Goal: Task Accomplishment & Management: Use online tool/utility

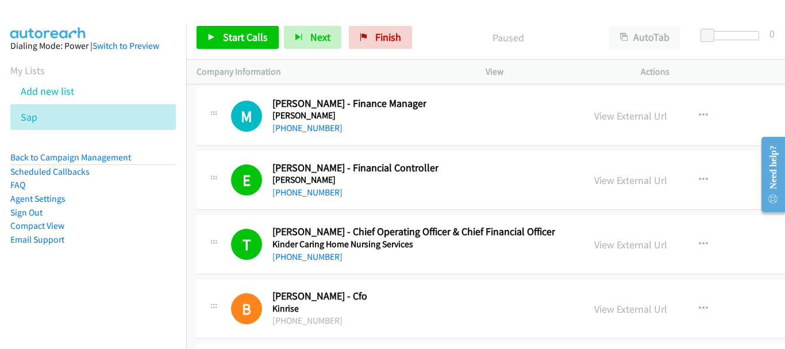
click at [718, 109] on div "View External Url View External Url Schedule/Manage Callback Start Calls Here R…" at bounding box center [686, 116] width 204 height 38
click at [727, 99] on div "View External Url View External Url Schedule/Manage Callback Start Calls Here R…" at bounding box center [686, 116] width 204 height 38
click at [44, 117] on icon at bounding box center [44, 118] width 8 height 8
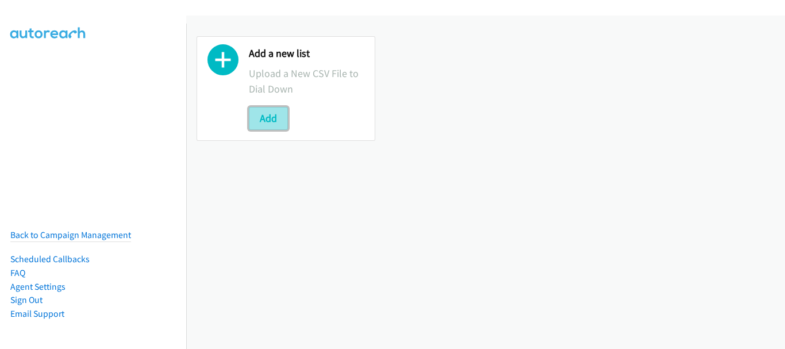
click at [275, 114] on button "Add" at bounding box center [268, 118] width 39 height 23
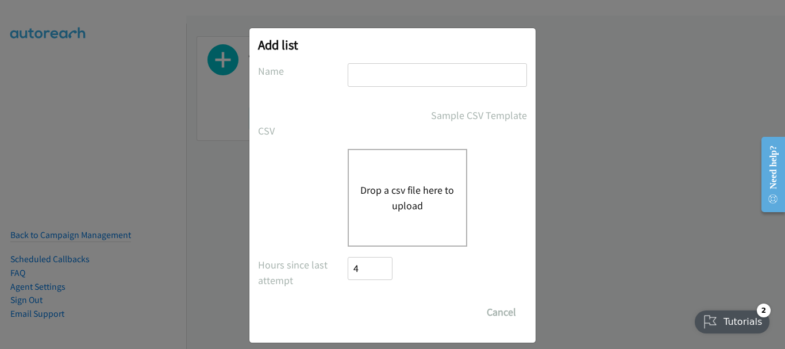
click at [361, 77] on input "text" at bounding box center [437, 75] width 179 height 24
click at [382, 185] on button "Drop a csv file here to upload" at bounding box center [408, 197] width 94 height 31
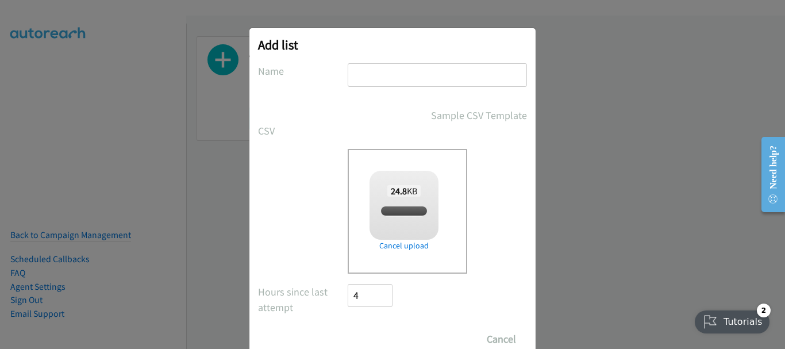
drag, startPoint x: 437, startPoint y: 75, endPoint x: 439, endPoint y: 85, distance: 9.5
click at [437, 75] on input "text" at bounding box center [437, 75] width 179 height 24
checkbox input "true"
type input "sap"
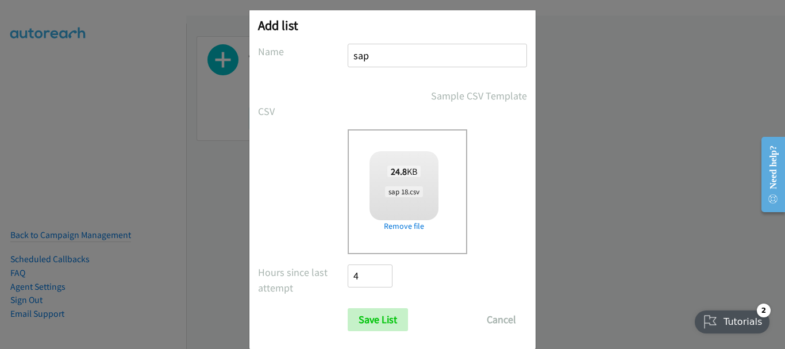
scroll to position [39, 0]
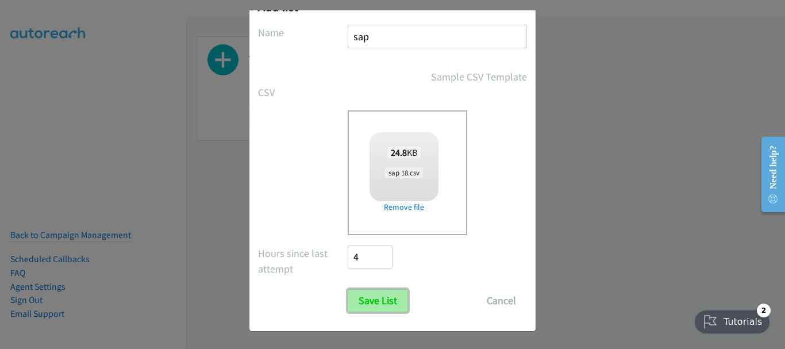
click at [381, 293] on input "Save List" at bounding box center [378, 300] width 60 height 23
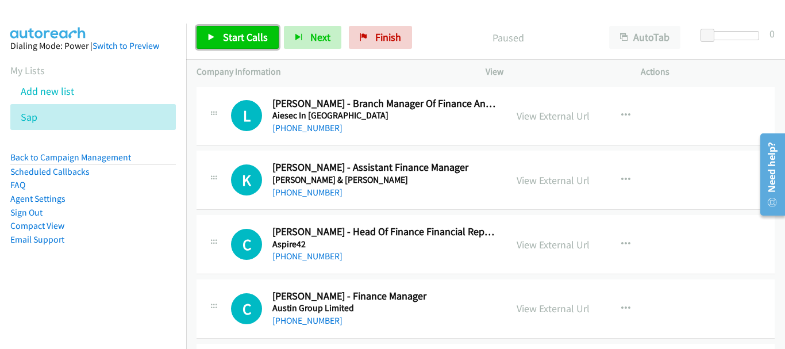
click at [237, 34] on span "Start Calls" at bounding box center [245, 36] width 45 height 13
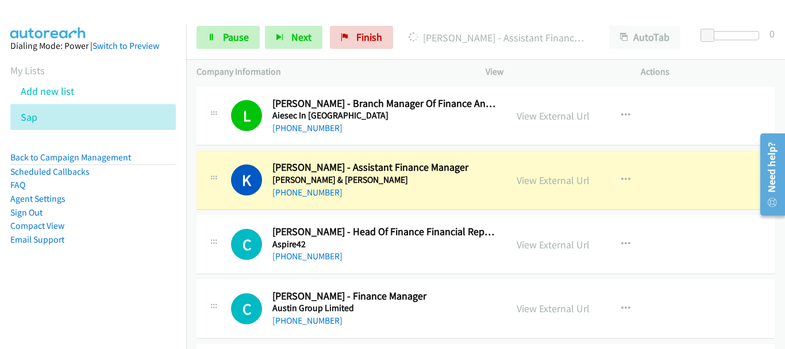
click at [87, 9] on img at bounding box center [48, 20] width 86 height 40
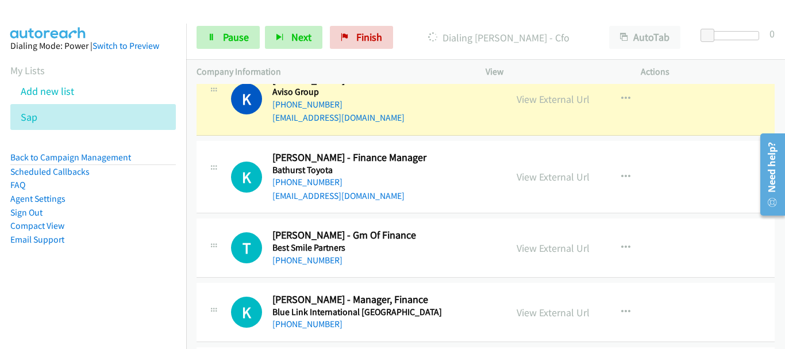
scroll to position [287, 0]
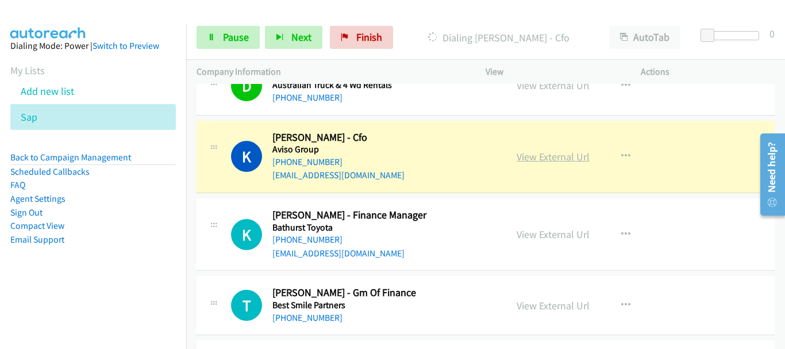
click at [561, 160] on link "View External Url" at bounding box center [553, 156] width 73 height 13
click at [252, 39] on link "Pause" at bounding box center [228, 37] width 63 height 23
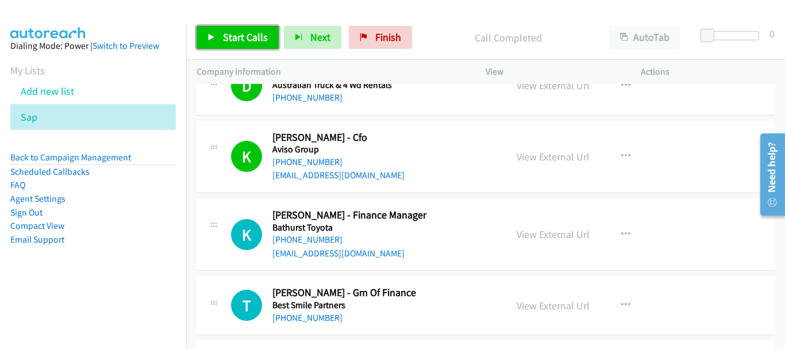
click at [228, 29] on link "Start Calls" at bounding box center [238, 37] width 82 height 23
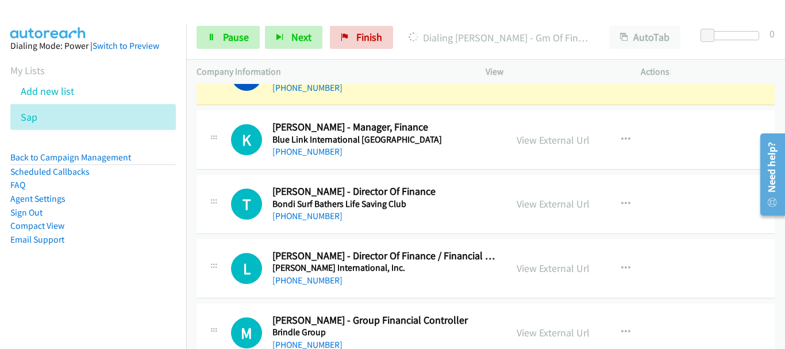
scroll to position [460, 0]
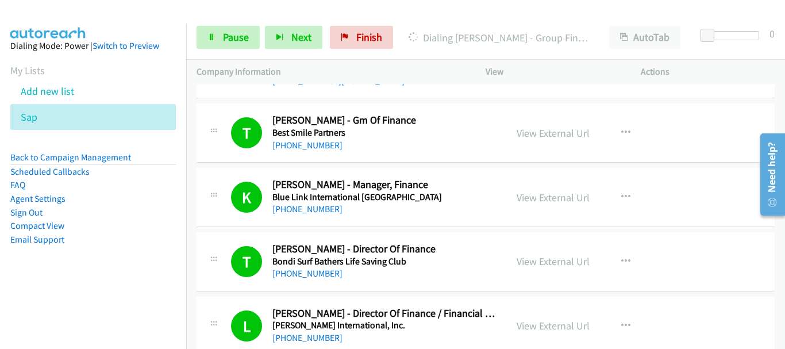
click at [109, 9] on div at bounding box center [387, 22] width 775 height 44
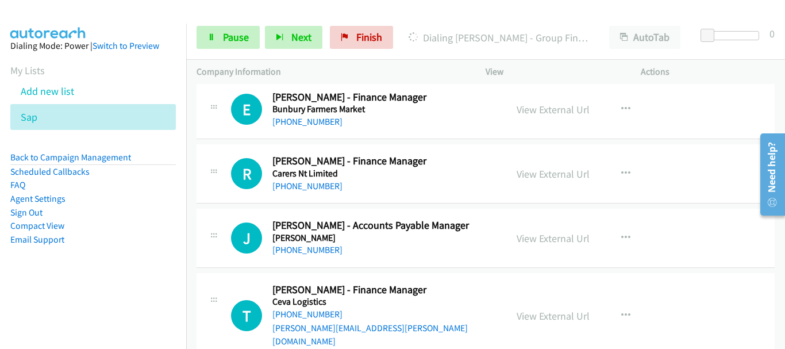
scroll to position [690, 0]
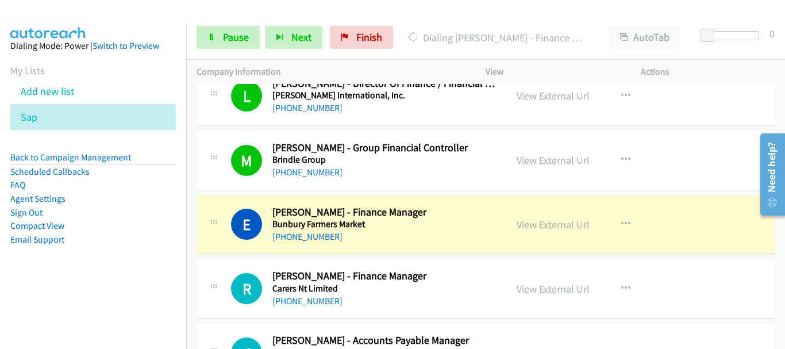
click at [118, 14] on div at bounding box center [387, 22] width 775 height 44
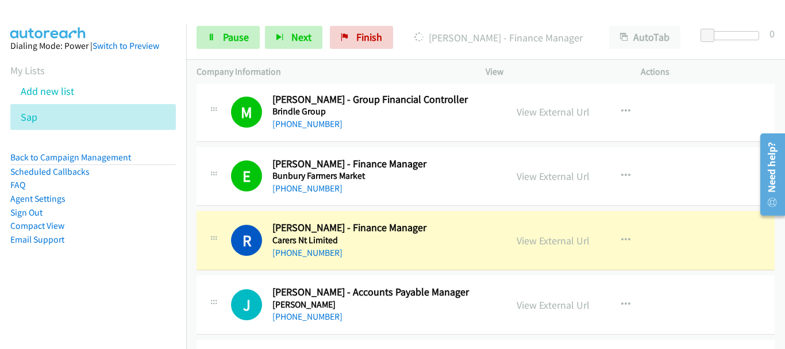
scroll to position [805, 0]
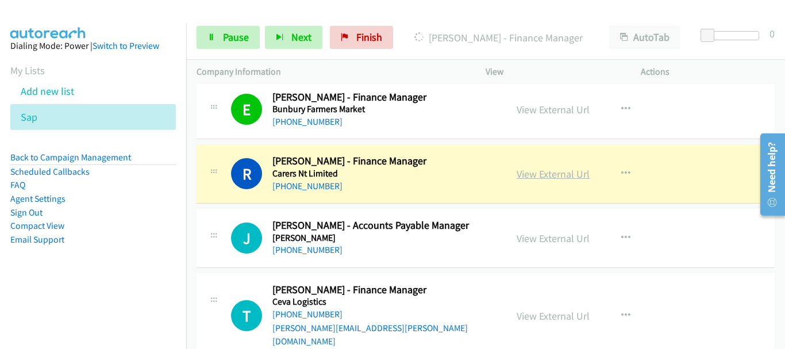
click at [535, 170] on link "View External Url" at bounding box center [553, 173] width 73 height 13
click at [220, 28] on link "Pause" at bounding box center [228, 37] width 63 height 23
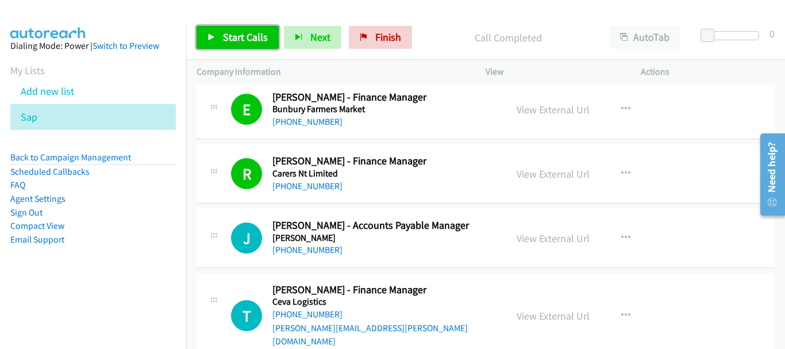
click at [244, 38] on span "Start Calls" at bounding box center [245, 36] width 45 height 13
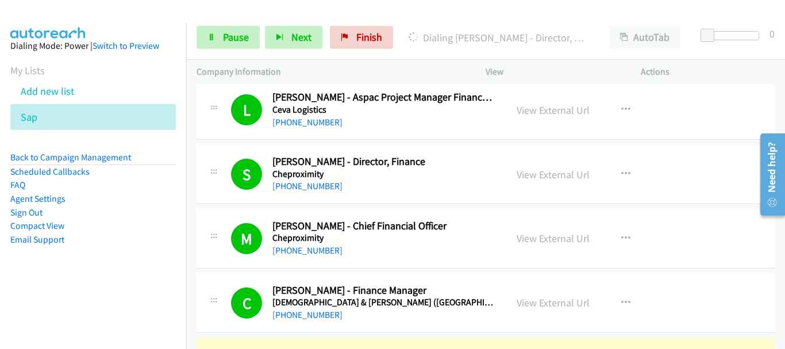
scroll to position [1552, 0]
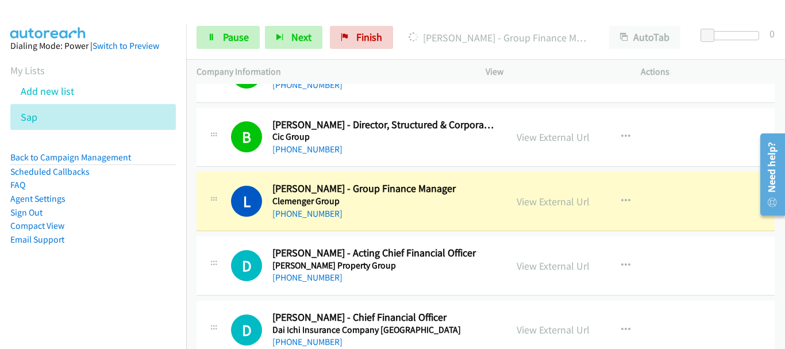
click at [687, 178] on div "L Callback Scheduled Lynn Luo - Group Finance Manager Clemenger Group Australia…" at bounding box center [486, 201] width 578 height 59
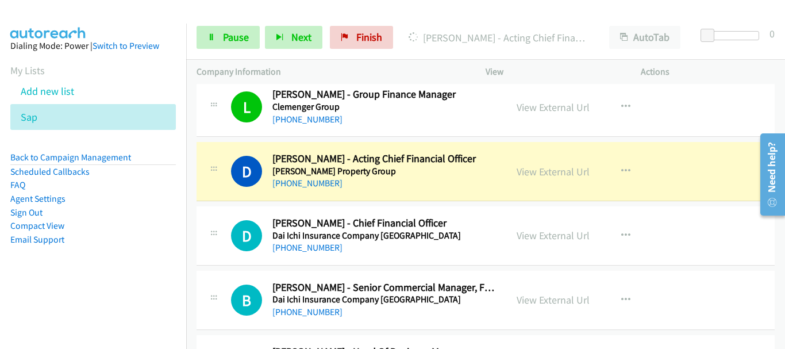
scroll to position [1667, 0]
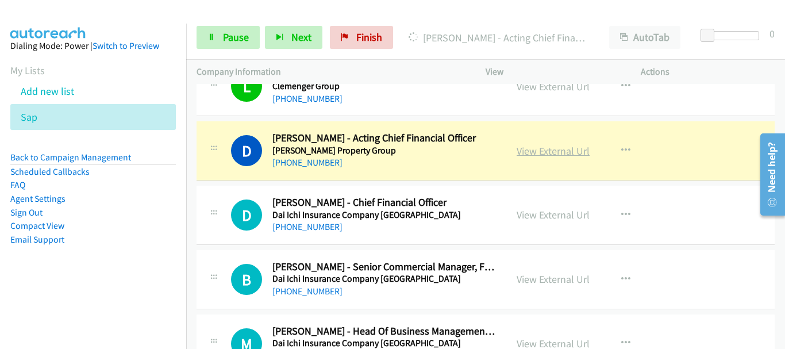
click at [531, 144] on link "View External Url" at bounding box center [553, 150] width 73 height 13
click at [232, 26] on link "Pause" at bounding box center [228, 37] width 63 height 23
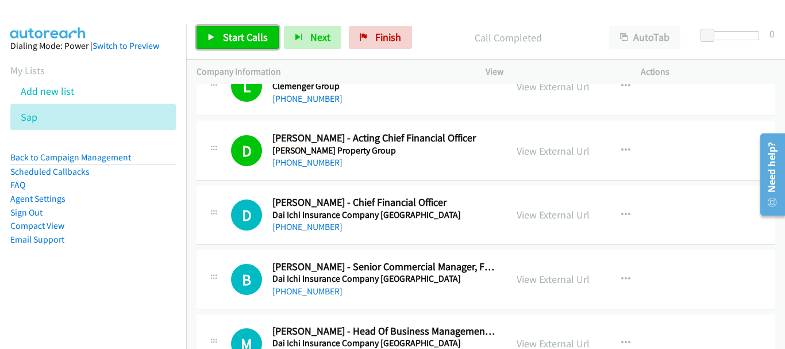
drag, startPoint x: 223, startPoint y: 41, endPoint x: 225, endPoint y: 4, distance: 36.9
click at [224, 41] on span "Start Calls" at bounding box center [245, 36] width 45 height 13
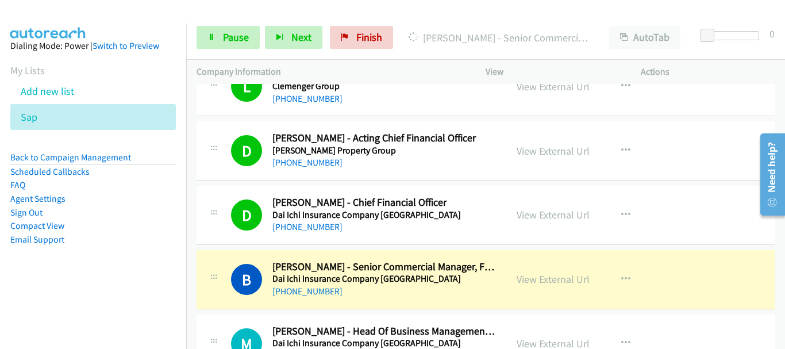
click at [723, 119] on td "D Callback Scheduled Duncan Peacocke - Acting Chief Financial Officer Coombes P…" at bounding box center [485, 151] width 599 height 64
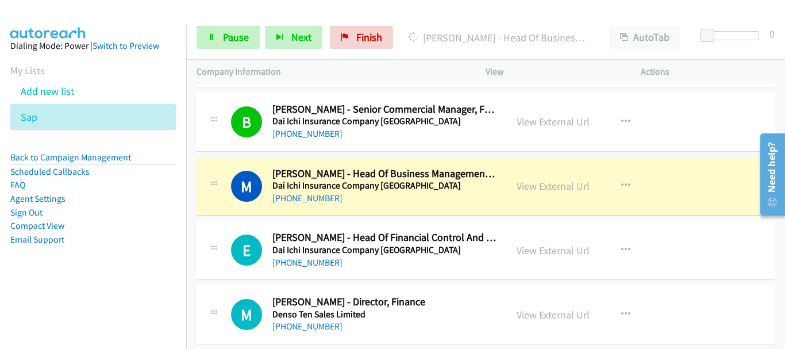
scroll to position [1840, 0]
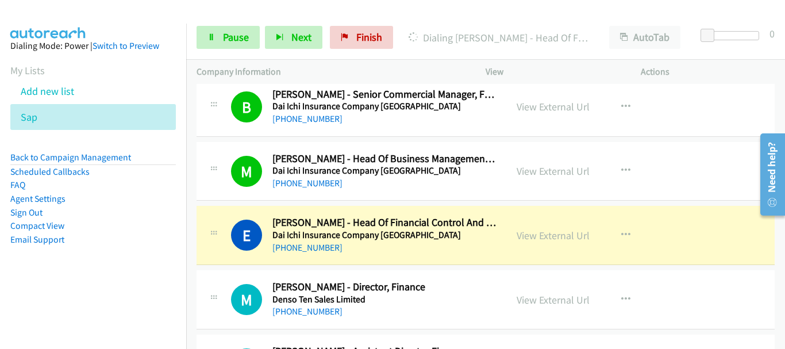
click at [762, 286] on div "M Callback Scheduled Manny Brugaletta - Director, Finance Denso Ten Sales Limit…" at bounding box center [486, 299] width 578 height 59
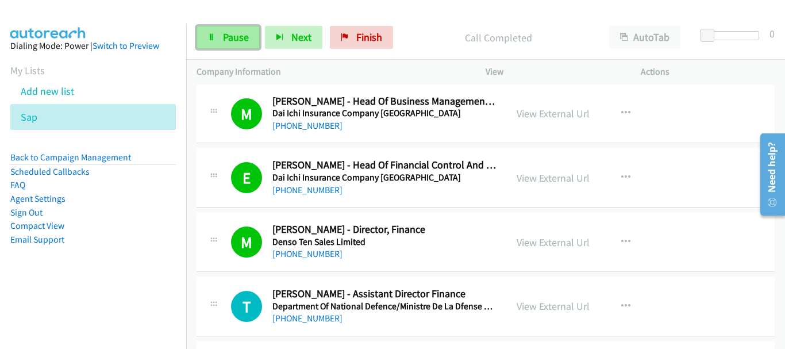
click at [226, 37] on span "Pause" at bounding box center [236, 36] width 26 height 13
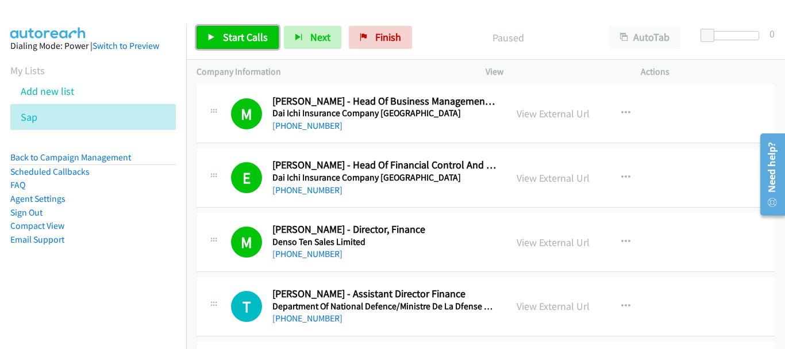
click at [212, 38] on icon at bounding box center [212, 38] width 8 height 8
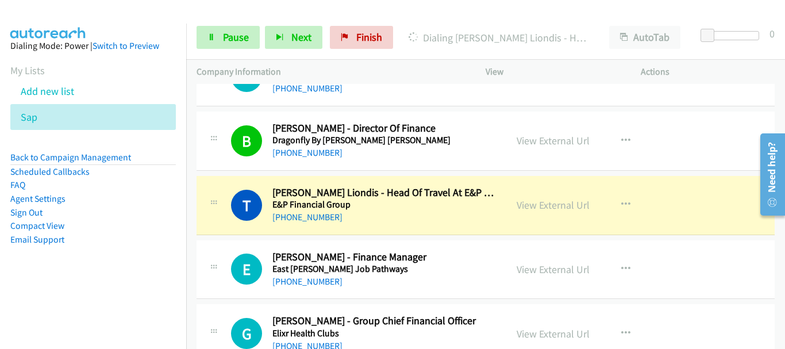
scroll to position [2185, 0]
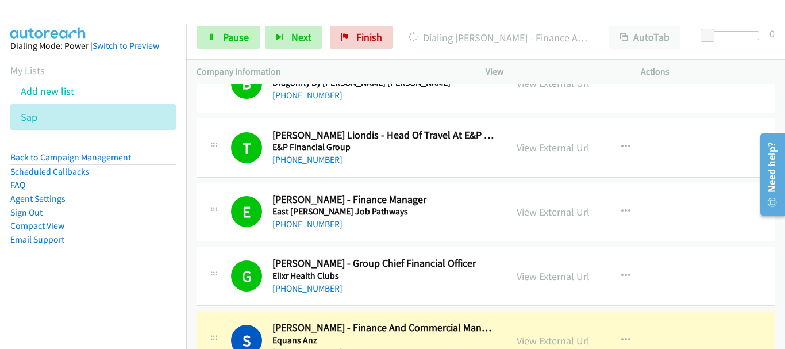
click at [699, 186] on div "E Callback Scheduled Evan De Haan - Finance Manager East Kimberley Job Pathways…" at bounding box center [486, 212] width 578 height 59
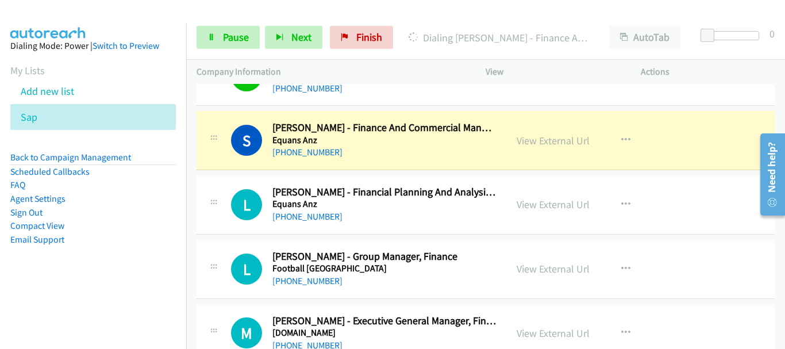
scroll to position [2357, 0]
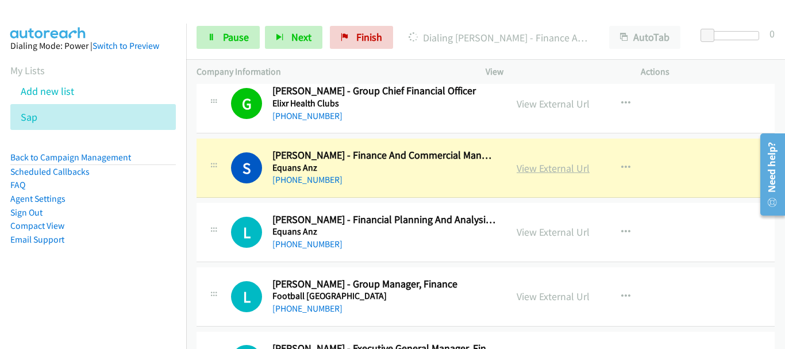
click at [549, 162] on link "View External Url" at bounding box center [553, 168] width 73 height 13
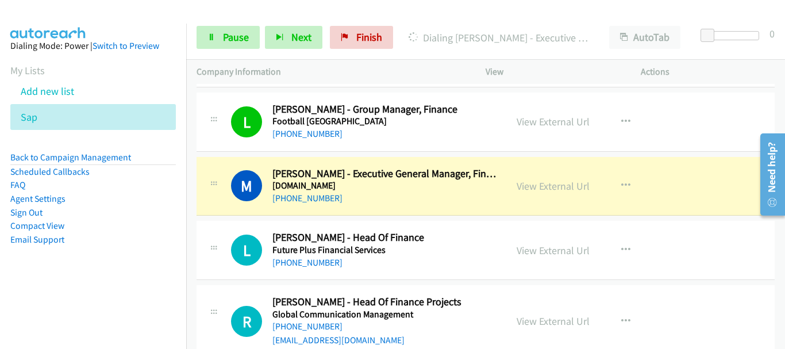
scroll to position [2587, 0]
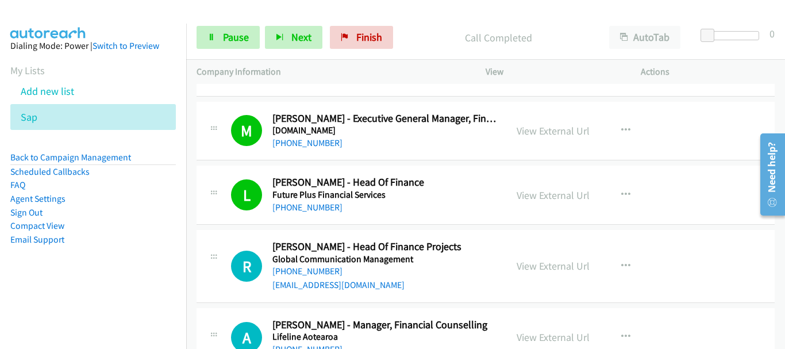
drag, startPoint x: 675, startPoint y: 160, endPoint x: 295, endPoint y: 225, distance: 385.6
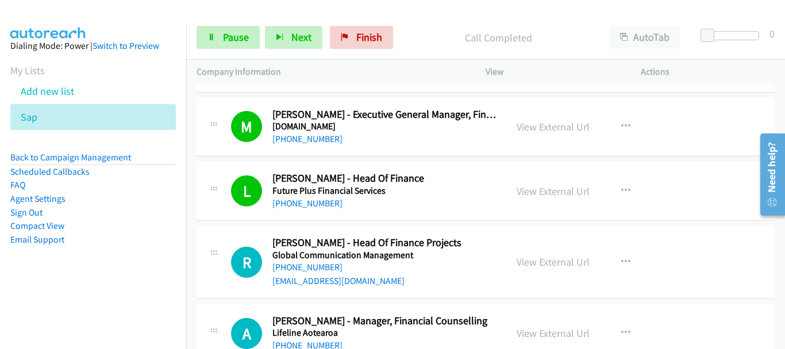
scroll to position [2530, 0]
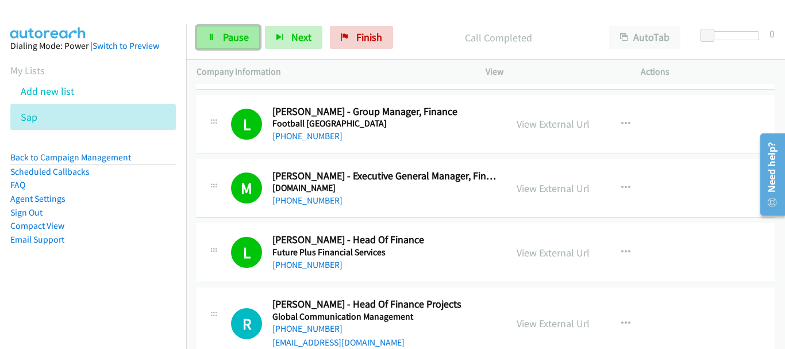
click at [254, 45] on link "Pause" at bounding box center [228, 37] width 63 height 23
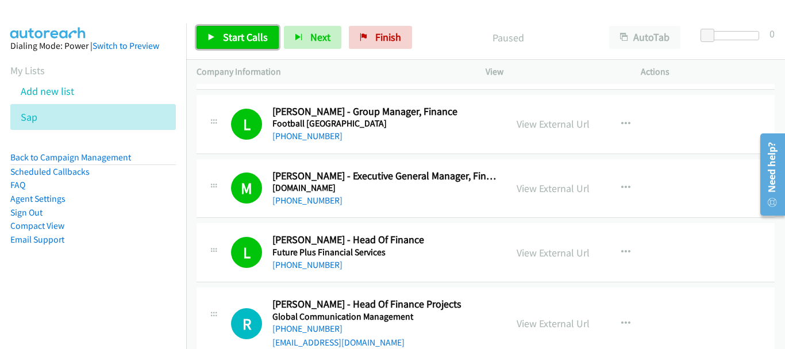
click at [215, 27] on link "Start Calls" at bounding box center [238, 37] width 82 height 23
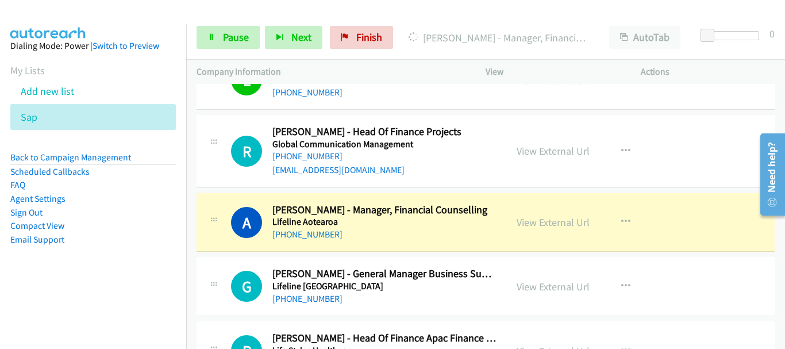
scroll to position [2760, 0]
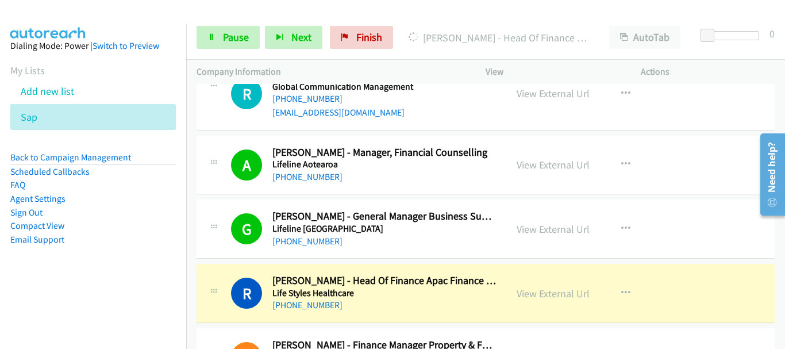
drag, startPoint x: 701, startPoint y: 147, endPoint x: 695, endPoint y: 148, distance: 6.6
click at [701, 147] on div "A Callback Scheduled Anne Sharkey - Manager, Financial Counselling Lifeline Aot…" at bounding box center [486, 165] width 578 height 59
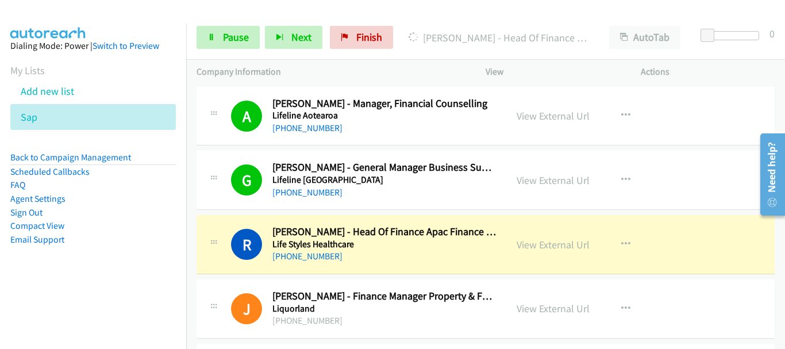
scroll to position [2875, 0]
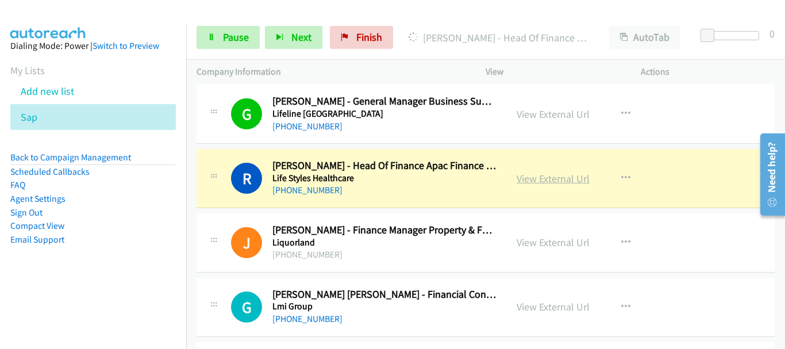
click at [545, 172] on link "View External Url" at bounding box center [553, 178] width 73 height 13
click at [208, 32] on link "Pause" at bounding box center [228, 37] width 63 height 23
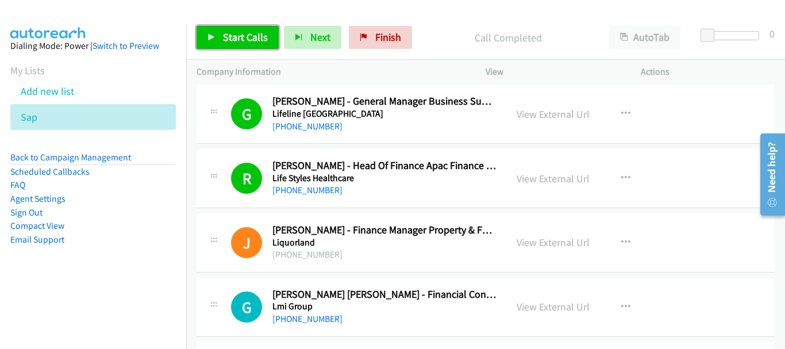
click at [219, 41] on link "Start Calls" at bounding box center [238, 37] width 82 height 23
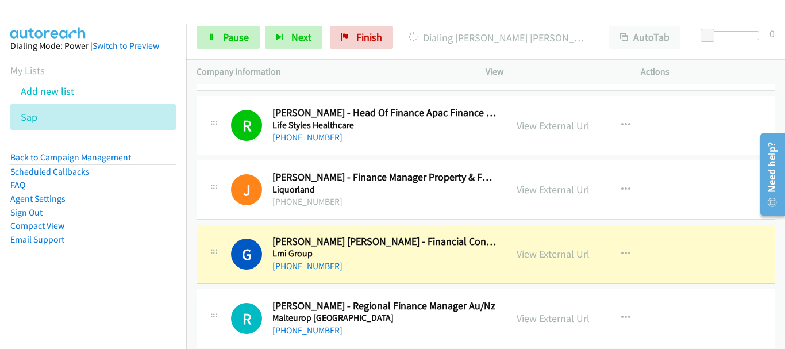
scroll to position [2990, 0]
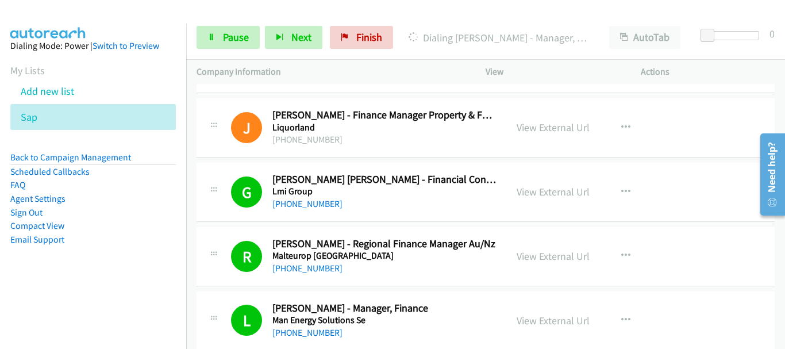
click at [705, 163] on div "G Callback Scheduled Grace Ann Meyer - Financial Controller Lmi Group Australia…" at bounding box center [486, 192] width 578 height 59
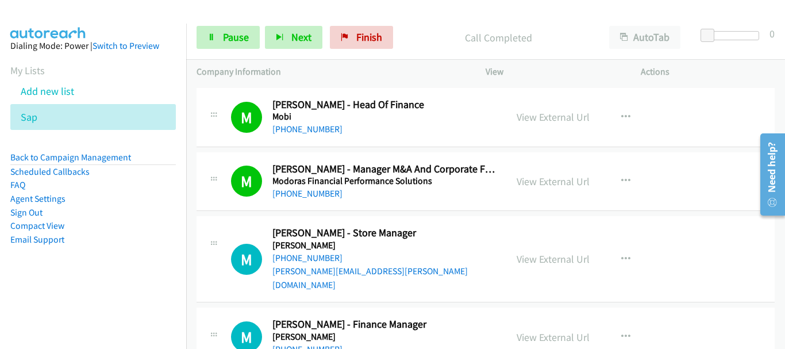
scroll to position [3622, 0]
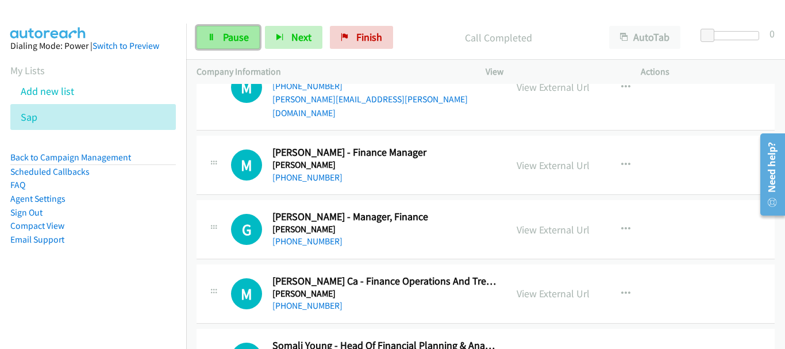
click at [240, 42] on span "Pause" at bounding box center [236, 36] width 26 height 13
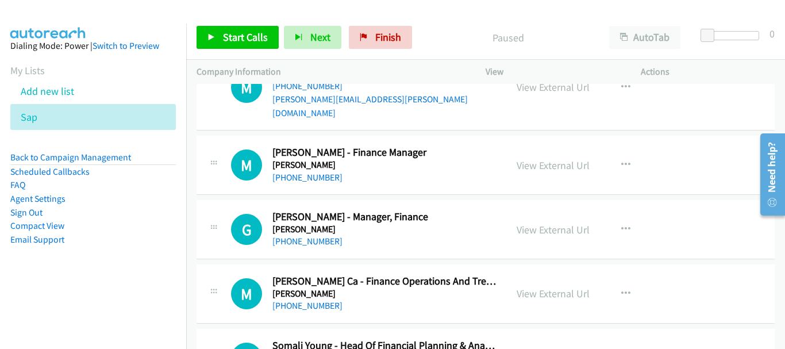
drag, startPoint x: 691, startPoint y: 158, endPoint x: 599, endPoint y: 154, distance: 92.7
click at [691, 198] on td "G Callback Scheduled Greg Laws - Manager, Finance Morrison Pacific/Auckland +64…" at bounding box center [485, 230] width 599 height 64
drag, startPoint x: 284, startPoint y: 43, endPoint x: 259, endPoint y: 40, distance: 25.5
click at [284, 43] on button "Next" at bounding box center [312, 37] width 57 height 23
click at [267, 35] on link "Start Calls" at bounding box center [238, 37] width 82 height 23
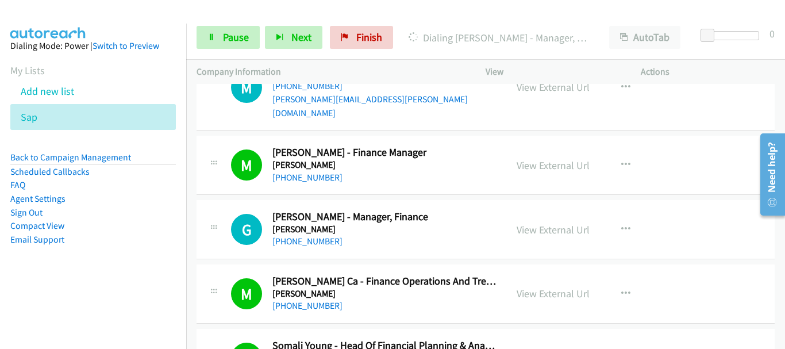
click at [673, 154] on div "M Callback Scheduled Maddy Wallace - Finance Manager Morrison Pacific/Auckland …" at bounding box center [486, 165] width 578 height 59
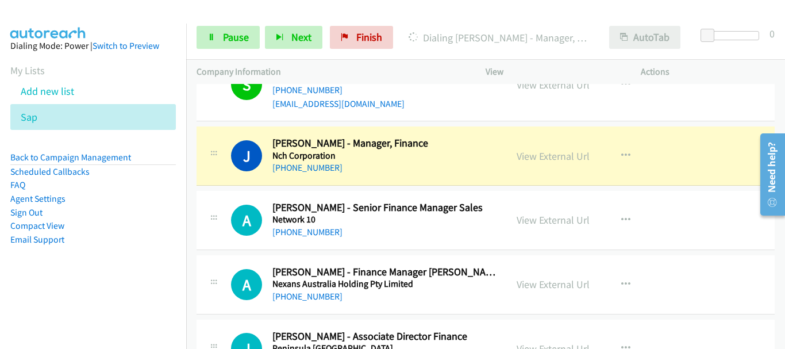
scroll to position [3967, 0]
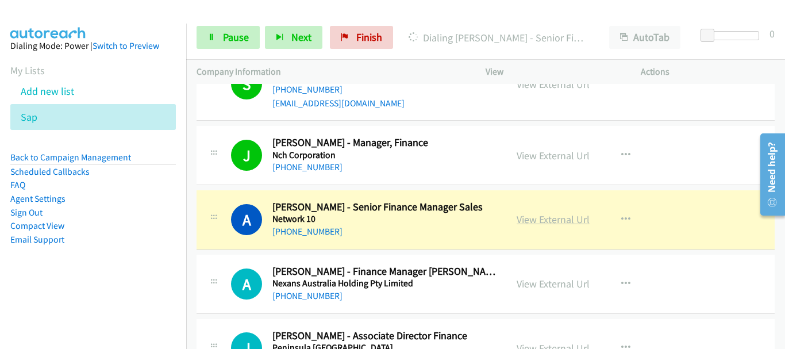
click at [552, 213] on link "View External Url" at bounding box center [553, 219] width 73 height 13
click at [220, 40] on link "Pause" at bounding box center [228, 37] width 63 height 23
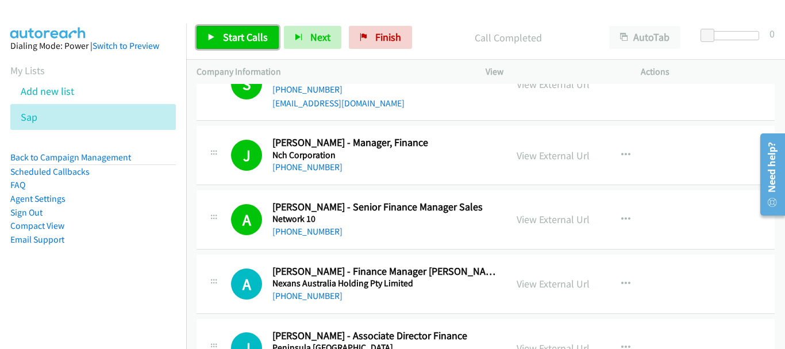
drag, startPoint x: 218, startPoint y: 36, endPoint x: 265, endPoint y: 1, distance: 58.3
click at [220, 35] on link "Start Calls" at bounding box center [238, 37] width 82 height 23
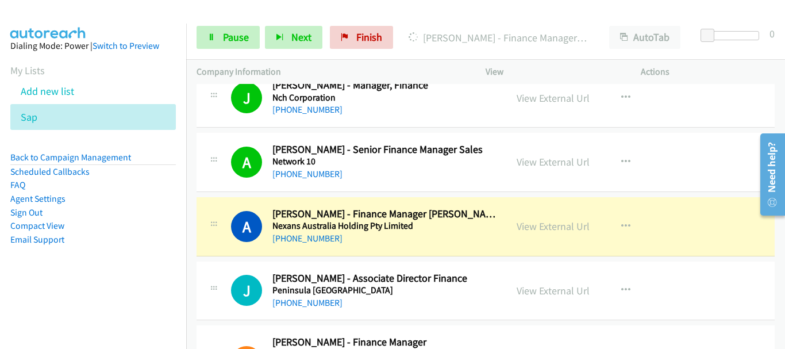
scroll to position [4082, 0]
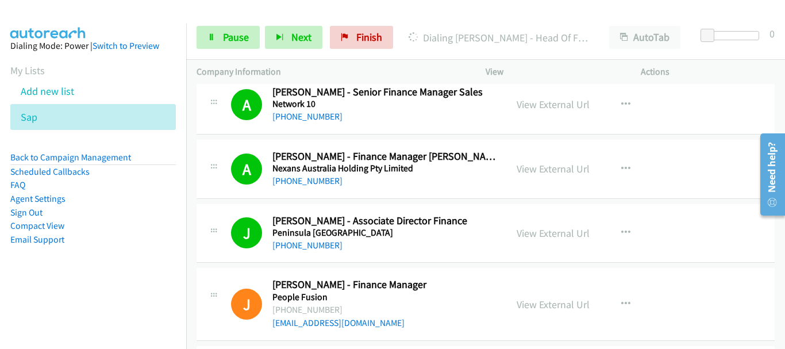
click at [704, 268] on div "J Callback Scheduled Jody Abrahall - Finance Manager People Fusion Australia/Sy…" at bounding box center [486, 304] width 578 height 72
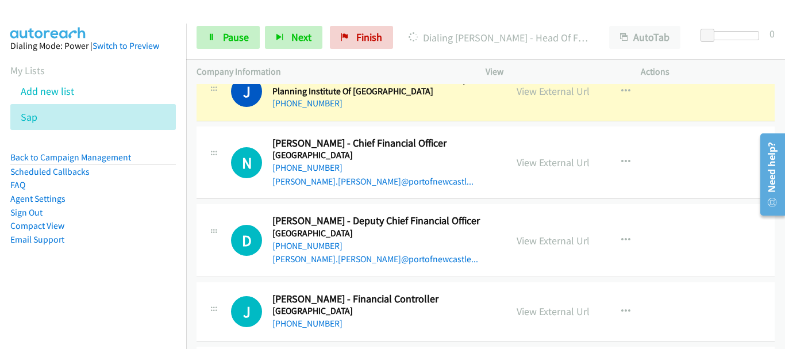
scroll to position [4427, 0]
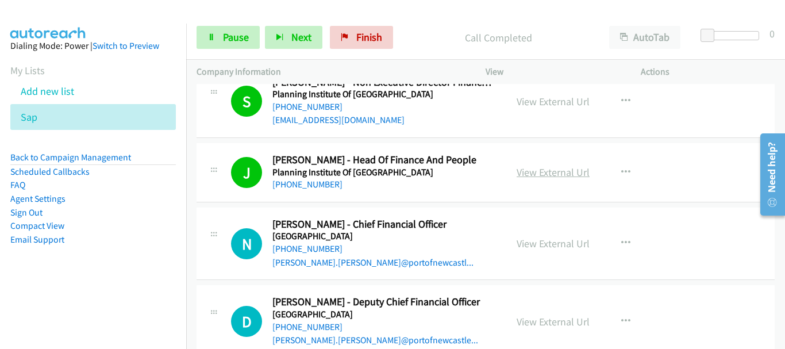
click at [535, 166] on link "View External Url" at bounding box center [553, 172] width 73 height 13
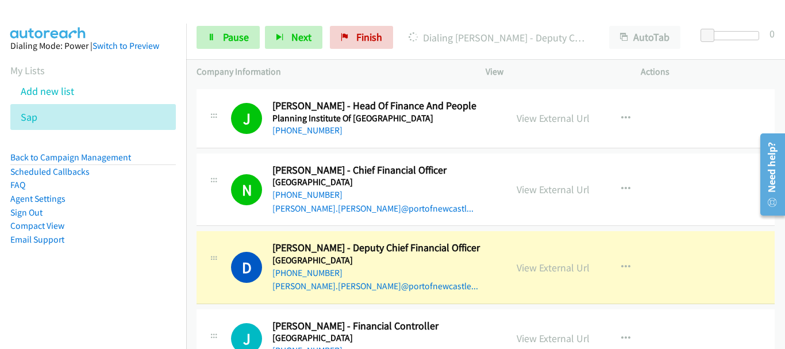
scroll to position [4542, 0]
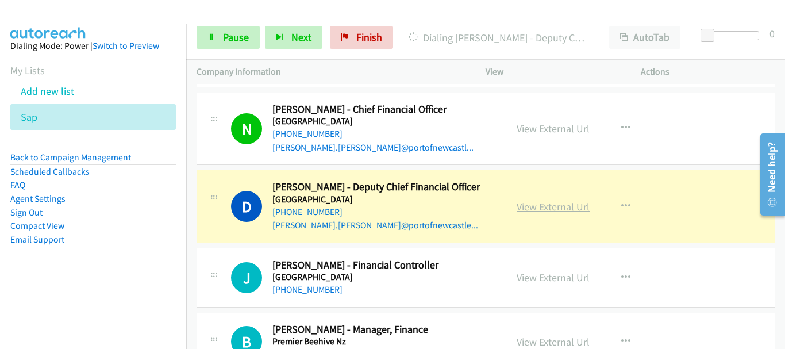
click at [546, 200] on link "View External Url" at bounding box center [553, 206] width 73 height 13
click at [223, 34] on span "Pause" at bounding box center [236, 36] width 26 height 13
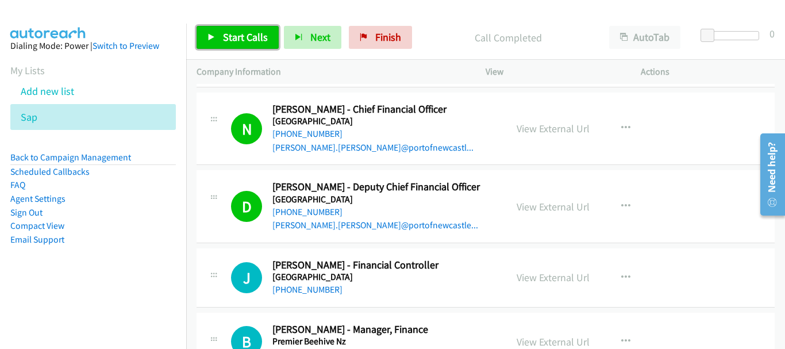
drag, startPoint x: 249, startPoint y: 32, endPoint x: 237, endPoint y: 24, distance: 14.4
click at [248, 31] on span "Start Calls" at bounding box center [245, 36] width 45 height 13
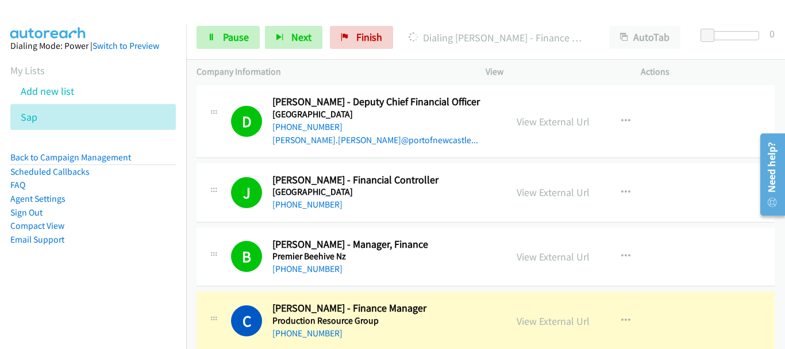
scroll to position [4772, 0]
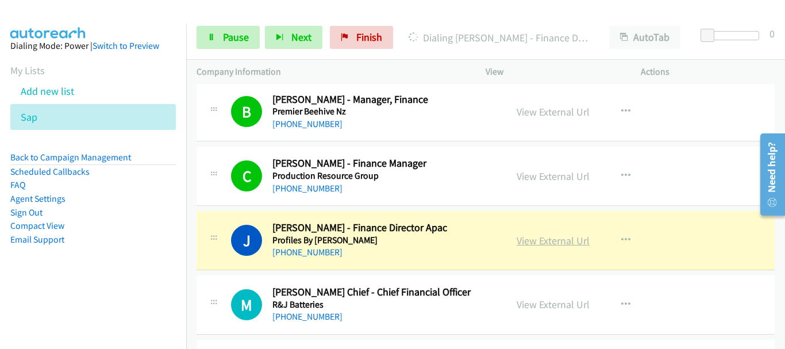
click at [540, 234] on link "View External Url" at bounding box center [553, 240] width 73 height 13
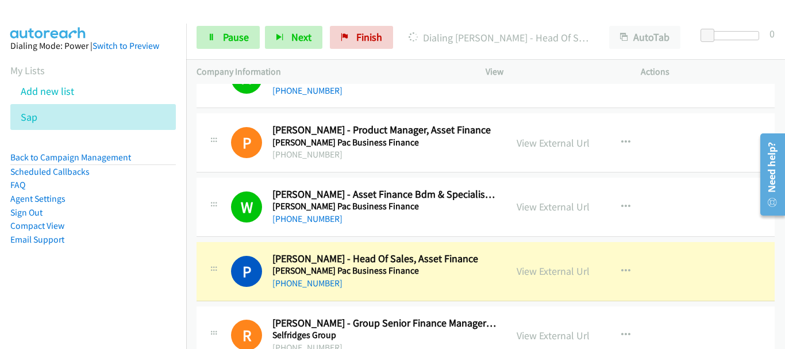
scroll to position [5520, 0]
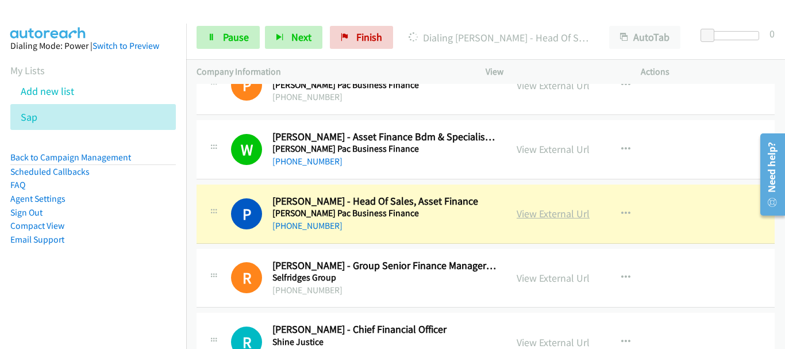
click at [553, 207] on link "View External Url" at bounding box center [553, 213] width 73 height 13
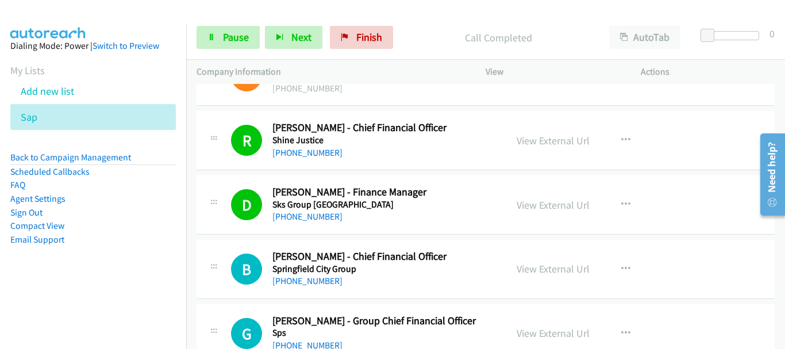
scroll to position [5750, 0]
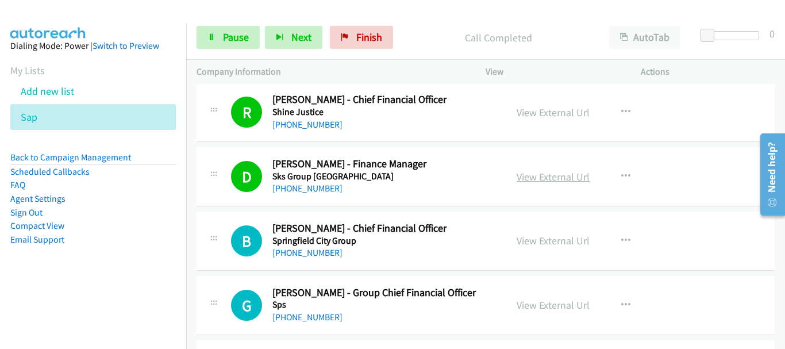
click at [541, 170] on link "View External Url" at bounding box center [553, 176] width 73 height 13
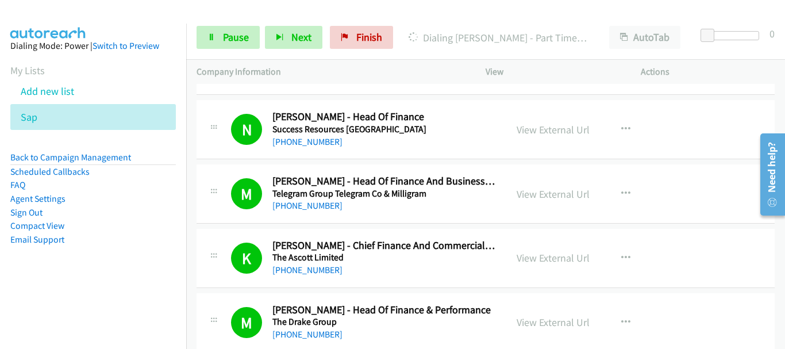
scroll to position [6497, 0]
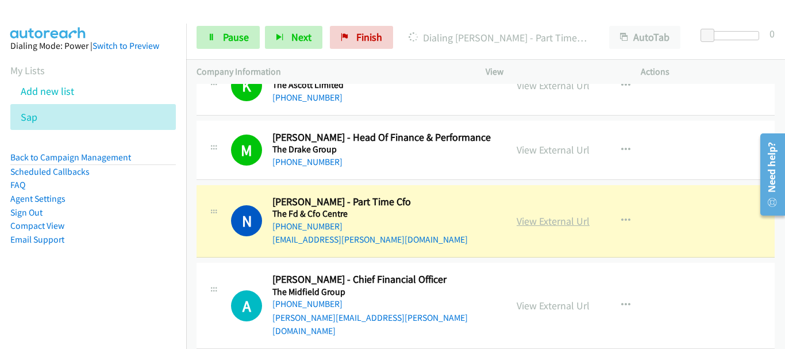
click at [553, 214] on link "View External Url" at bounding box center [553, 220] width 73 height 13
click at [243, 38] on span "Pause" at bounding box center [236, 36] width 26 height 13
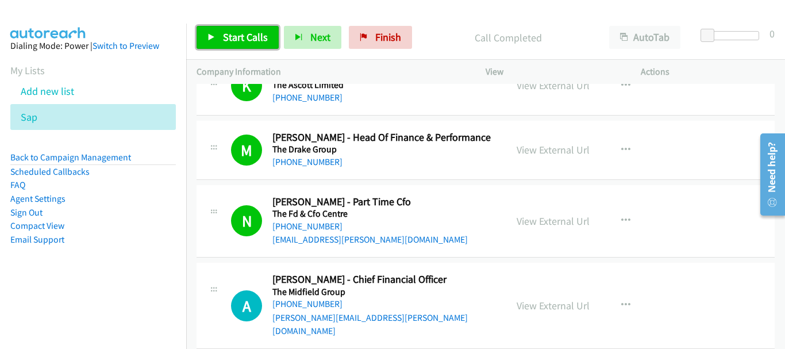
click at [236, 44] on link "Start Calls" at bounding box center [238, 37] width 82 height 23
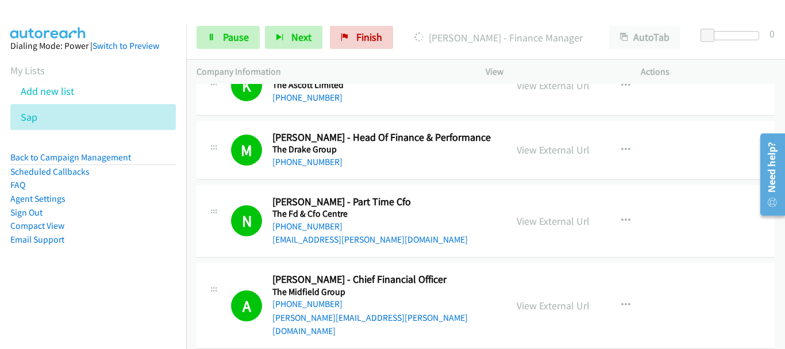
scroll to position [6612, 0]
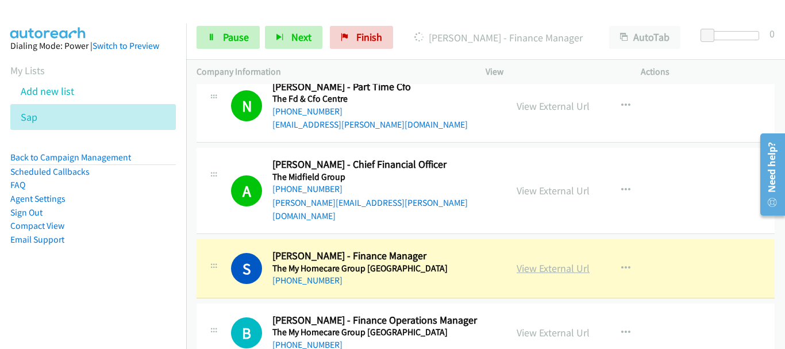
click at [556, 262] on link "View External Url" at bounding box center [553, 268] width 73 height 13
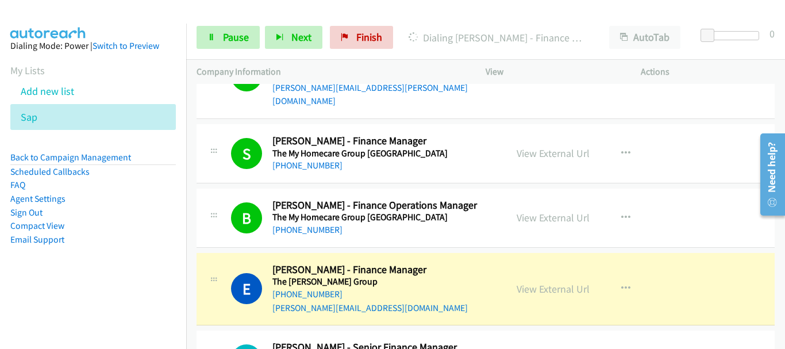
scroll to position [6785, 0]
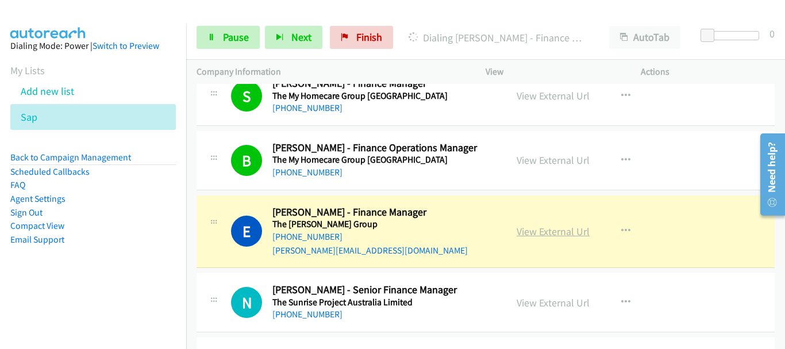
click at [545, 225] on link "View External Url" at bounding box center [553, 231] width 73 height 13
click at [240, 39] on span "Pause" at bounding box center [236, 36] width 26 height 13
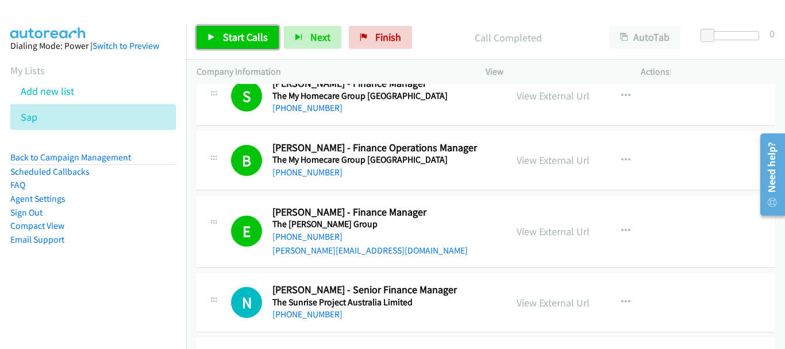
click at [220, 31] on link "Start Calls" at bounding box center [238, 37] width 82 height 23
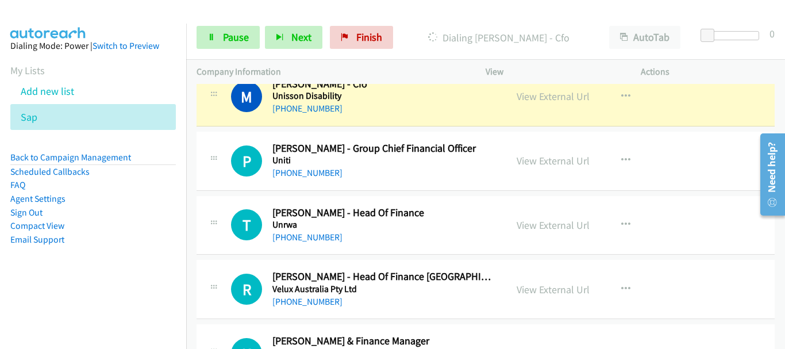
scroll to position [7532, 0]
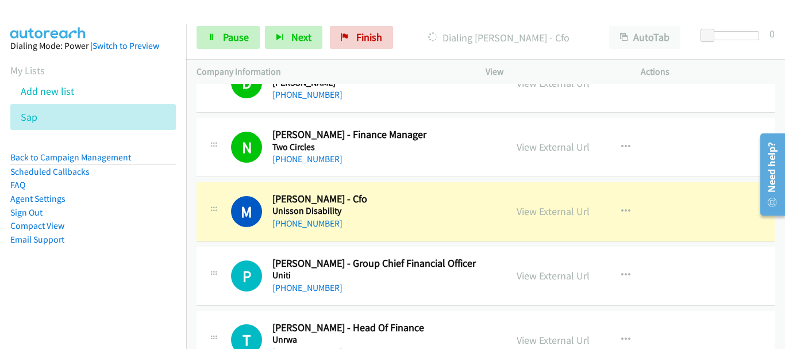
click at [523, 204] on div "View External Url" at bounding box center [553, 212] width 73 height 16
click at [526, 205] on link "View External Url" at bounding box center [553, 211] width 73 height 13
click at [230, 45] on link "Pause" at bounding box center [228, 37] width 63 height 23
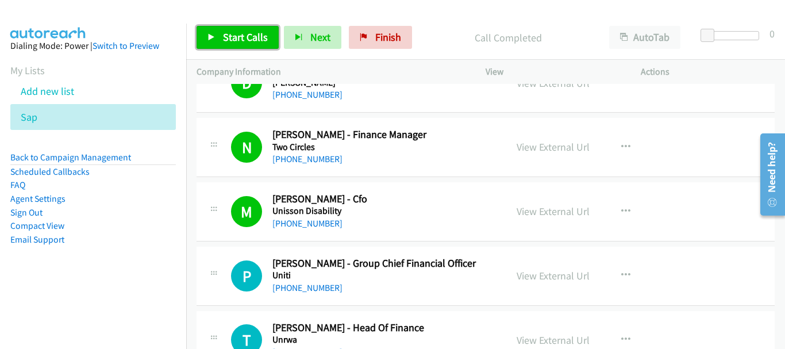
click at [243, 41] on span "Start Calls" at bounding box center [245, 36] width 45 height 13
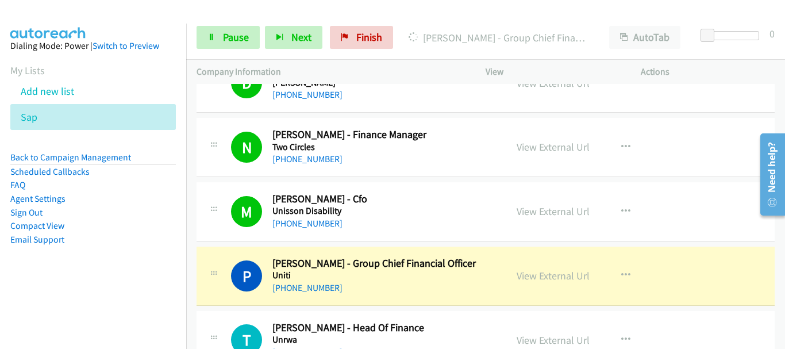
scroll to position [7590, 0]
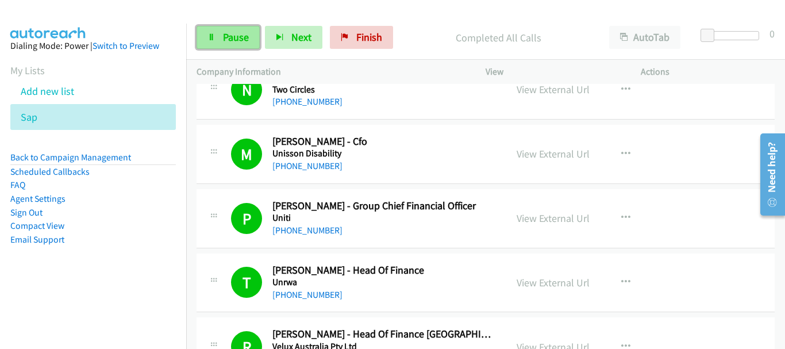
click at [243, 38] on span "Pause" at bounding box center [236, 36] width 26 height 13
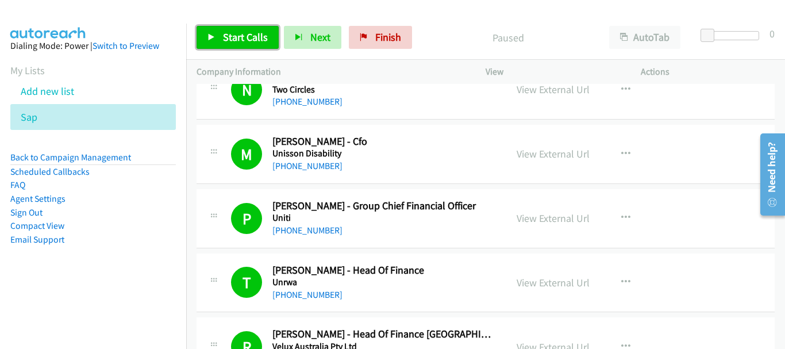
click at [244, 39] on span "Start Calls" at bounding box center [245, 36] width 45 height 13
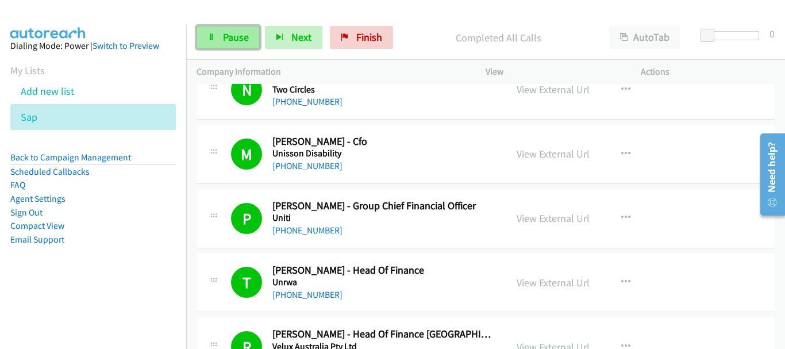
click at [237, 33] on span "Pause" at bounding box center [236, 36] width 26 height 13
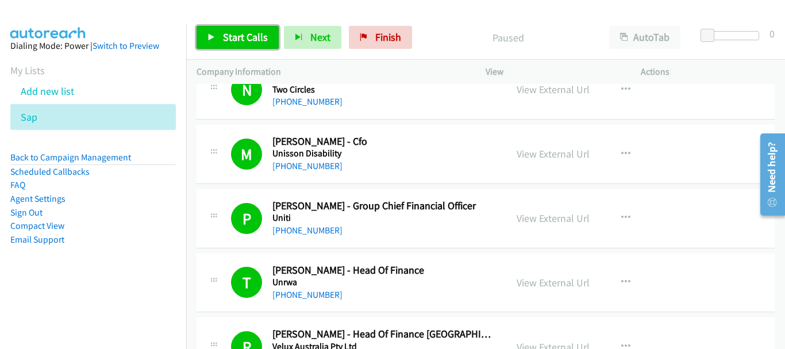
click at [243, 45] on link "Start Calls" at bounding box center [238, 37] width 82 height 23
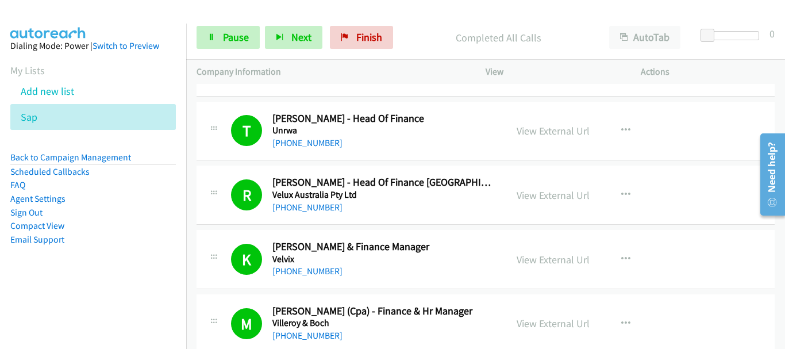
scroll to position [7762, 0]
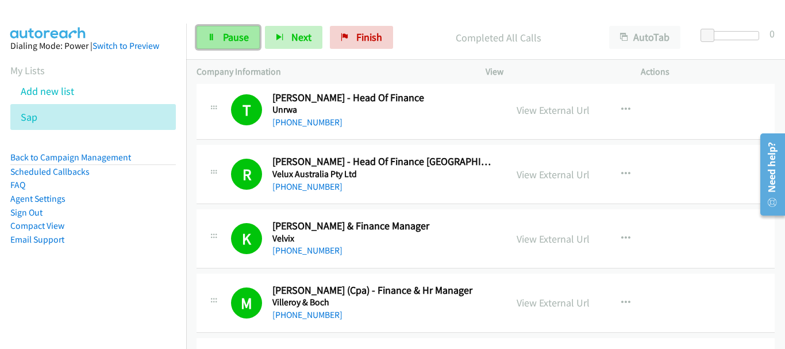
click at [224, 37] on span "Pause" at bounding box center [236, 36] width 26 height 13
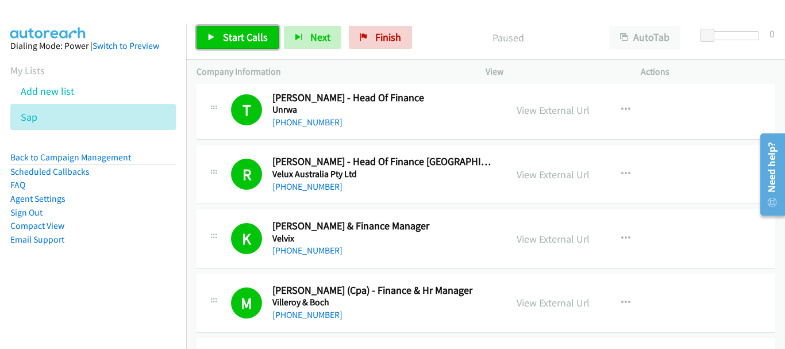
click at [229, 36] on span "Start Calls" at bounding box center [245, 36] width 45 height 13
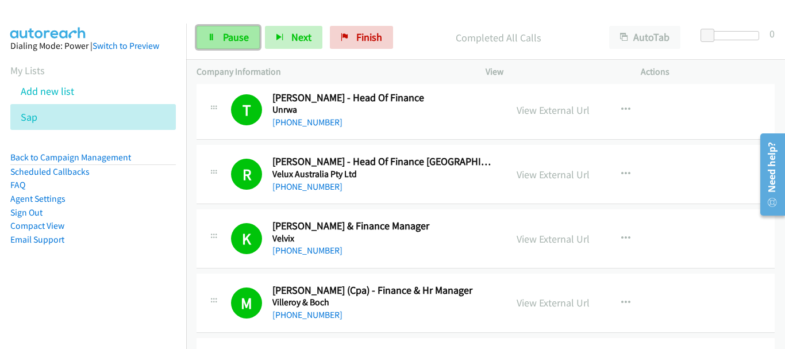
click at [243, 27] on link "Pause" at bounding box center [228, 37] width 63 height 23
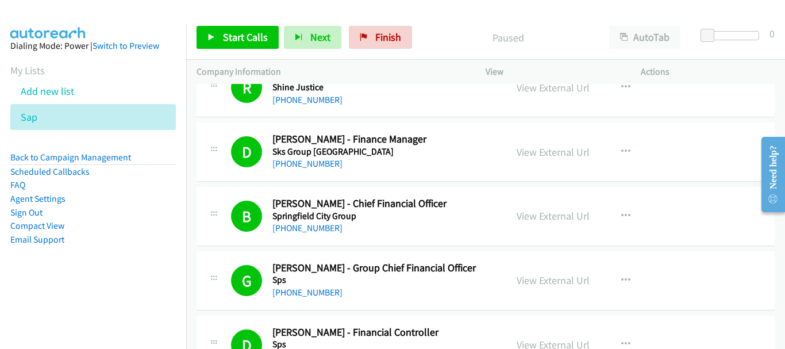
scroll to position [5807, 0]
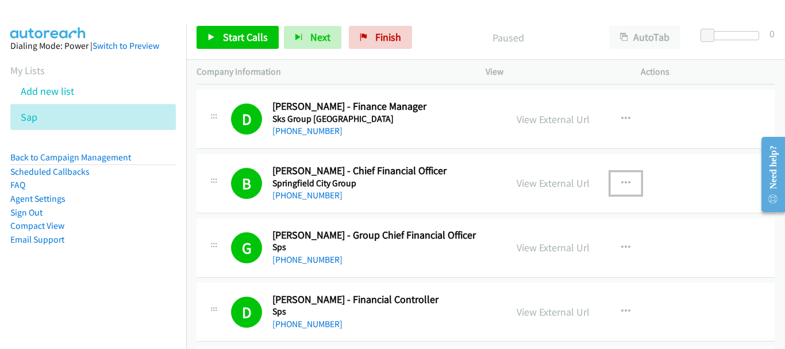
click at [615, 172] on button "button" at bounding box center [626, 183] width 31 height 23
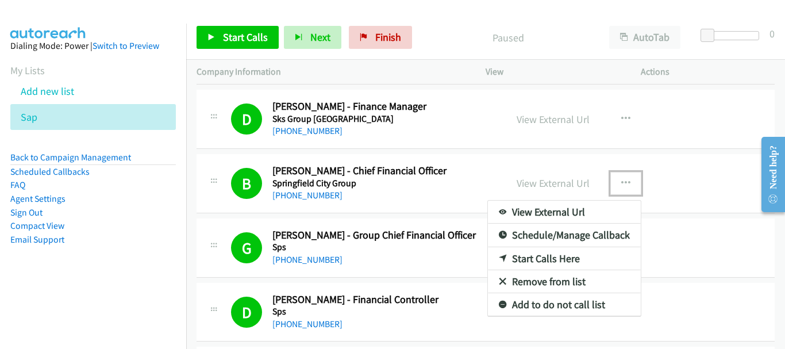
click at [553, 247] on link "Start Calls Here" at bounding box center [564, 258] width 153 height 23
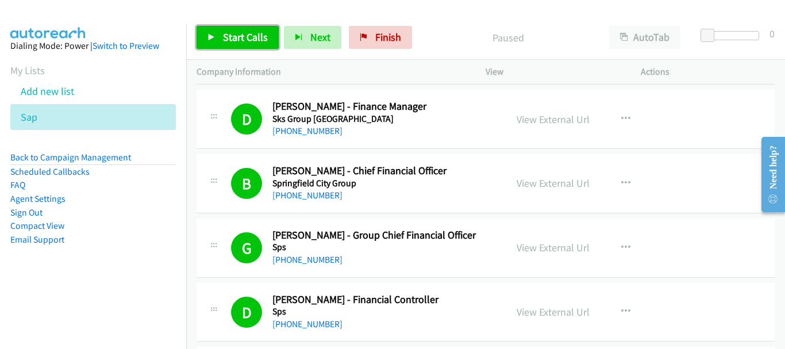
click at [228, 39] on span "Start Calls" at bounding box center [245, 36] width 45 height 13
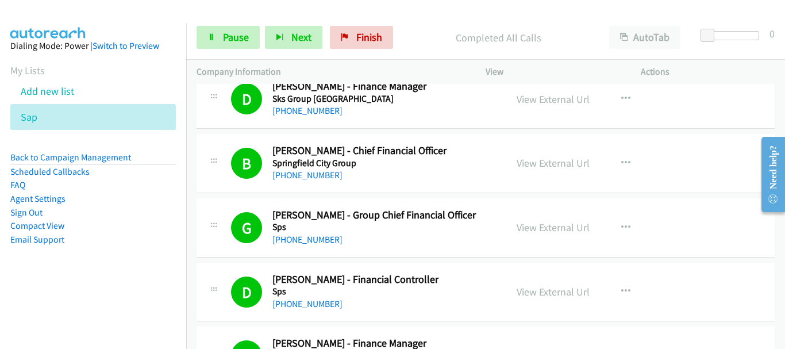
scroll to position [5807, 0]
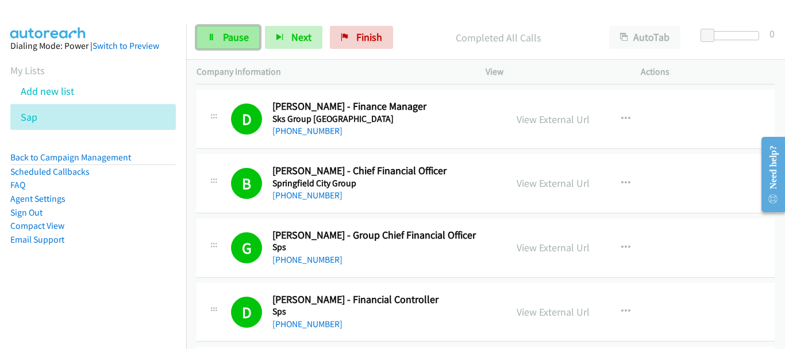
click at [240, 30] on link "Pause" at bounding box center [228, 37] width 63 height 23
click at [45, 116] on icon at bounding box center [44, 118] width 8 height 8
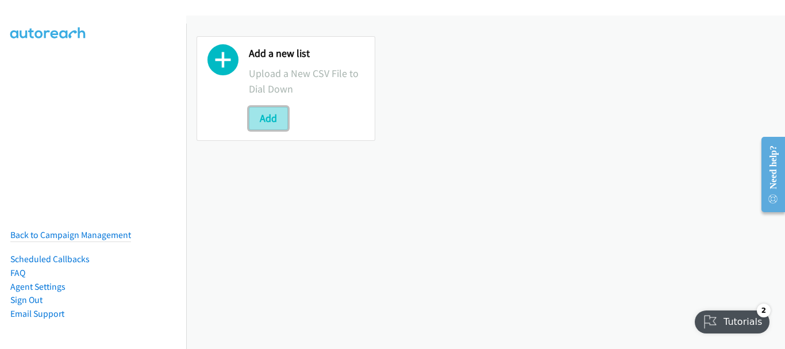
click at [271, 114] on button "Add" at bounding box center [268, 118] width 39 height 23
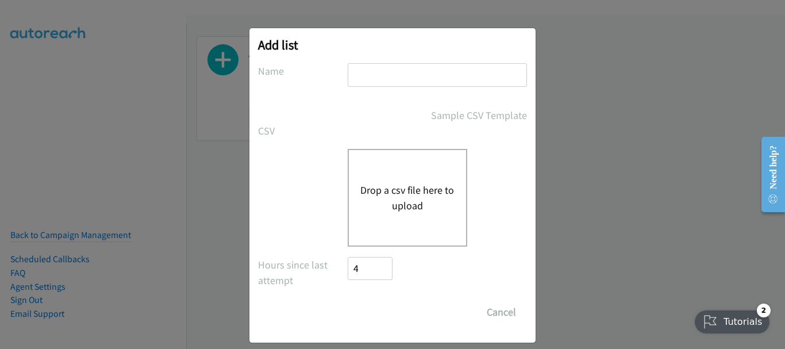
drag, startPoint x: 408, startPoint y: 74, endPoint x: 405, endPoint y: 83, distance: 8.9
click at [408, 74] on input "text" at bounding box center [437, 75] width 179 height 24
type input "hp"
click at [381, 197] on button "Drop a csv file here to upload" at bounding box center [408, 197] width 94 height 31
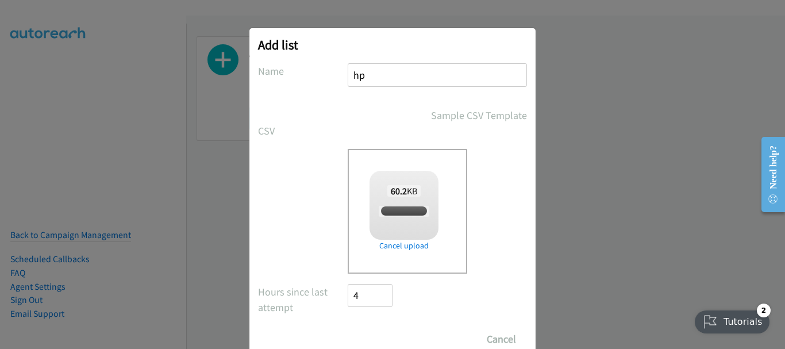
scroll to position [39, 0]
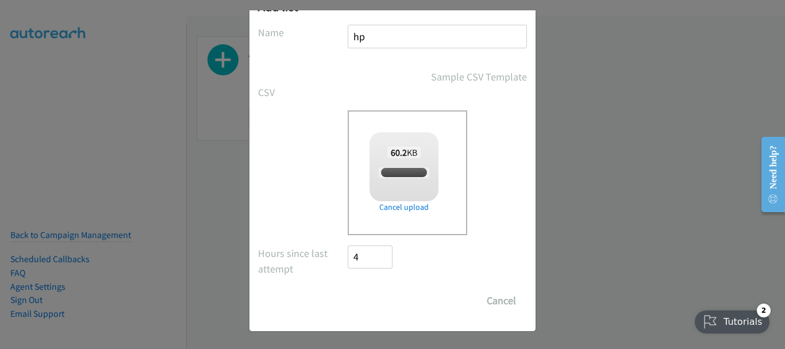
checkbox input "true"
click at [386, 303] on input "Save List" at bounding box center [378, 300] width 60 height 23
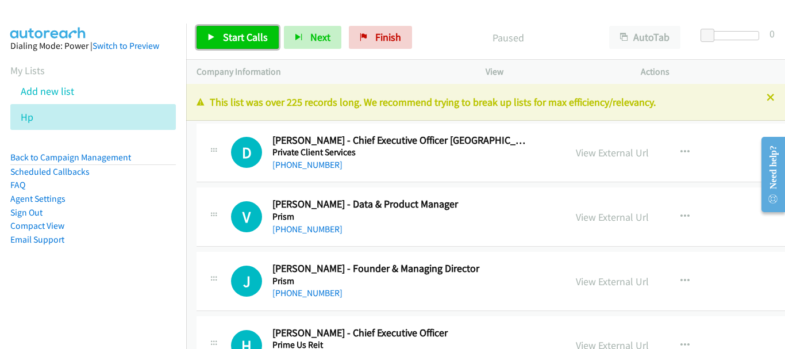
click at [231, 41] on span "Start Calls" at bounding box center [245, 36] width 45 height 13
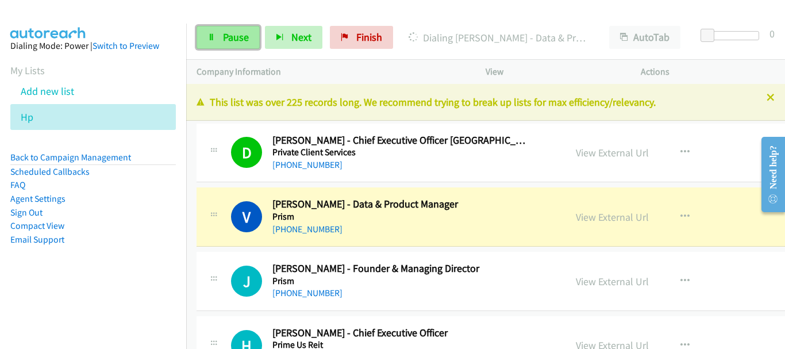
click at [232, 44] on link "Pause" at bounding box center [228, 37] width 63 height 23
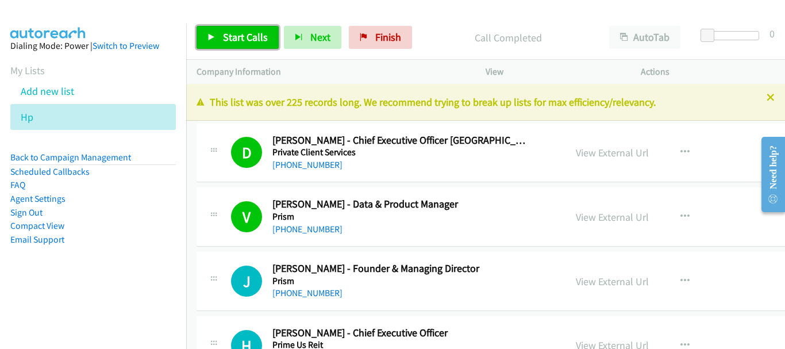
click at [225, 39] on span "Start Calls" at bounding box center [245, 36] width 45 height 13
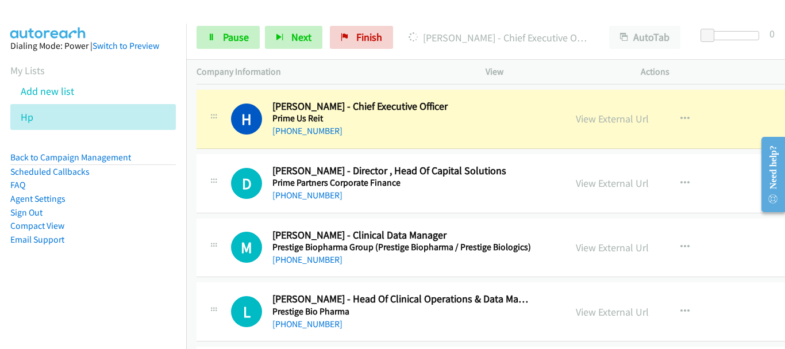
scroll to position [230, 0]
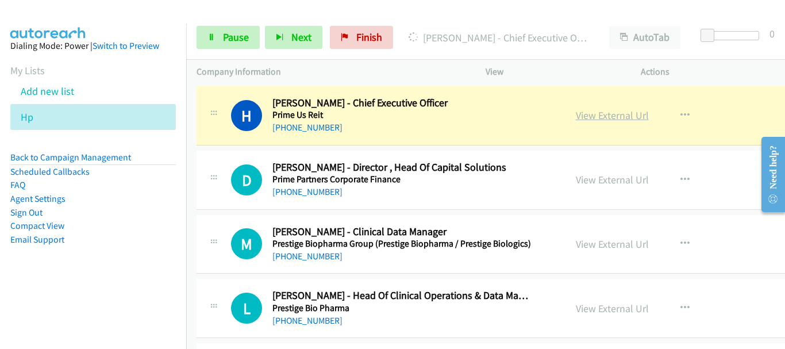
click at [582, 117] on link "View External Url" at bounding box center [612, 115] width 73 height 13
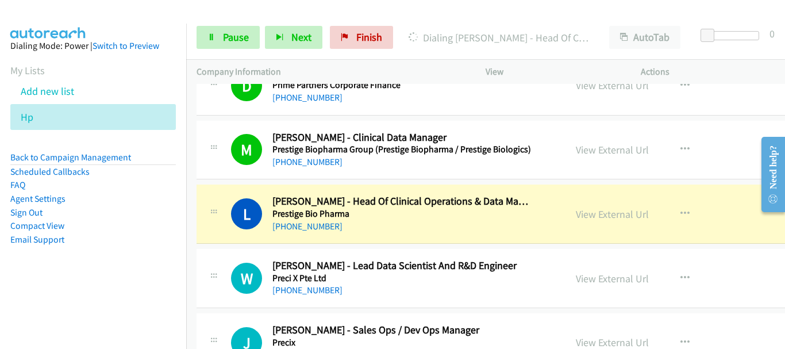
scroll to position [345, 0]
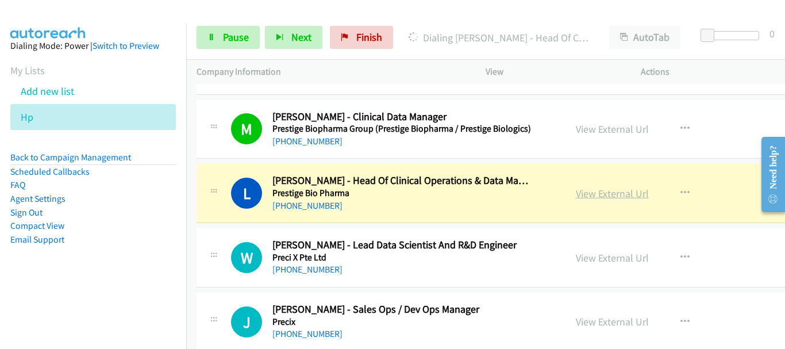
click at [593, 194] on link "View External Url" at bounding box center [612, 193] width 73 height 13
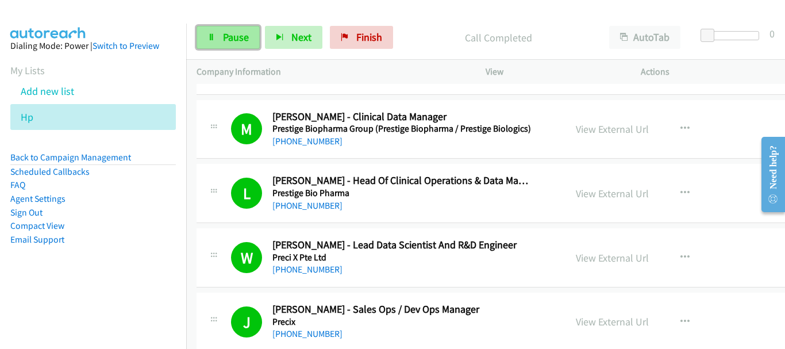
click at [232, 47] on link "Pause" at bounding box center [228, 37] width 63 height 23
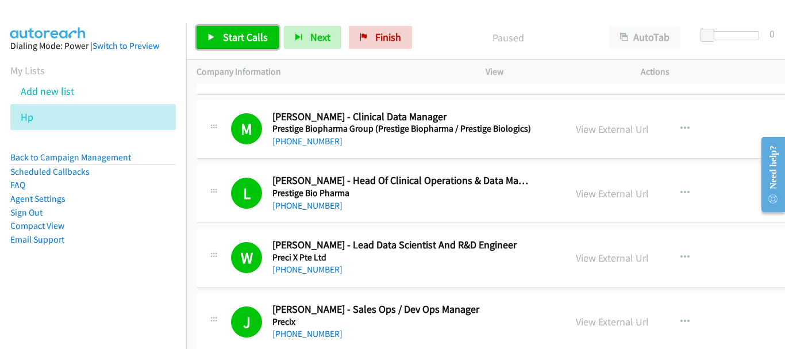
click at [232, 47] on link "Start Calls" at bounding box center [238, 37] width 82 height 23
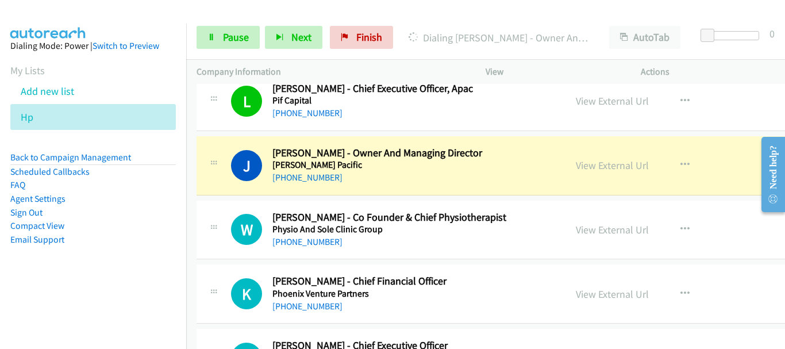
scroll to position [977, 0]
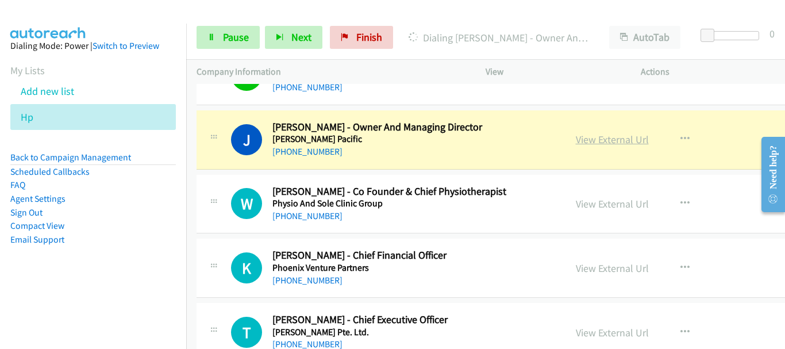
click at [578, 145] on link "View External Url" at bounding box center [612, 139] width 73 height 13
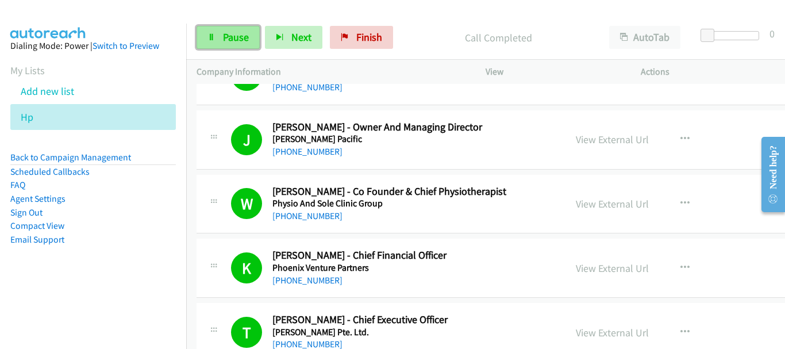
click at [217, 37] on link "Pause" at bounding box center [228, 37] width 63 height 23
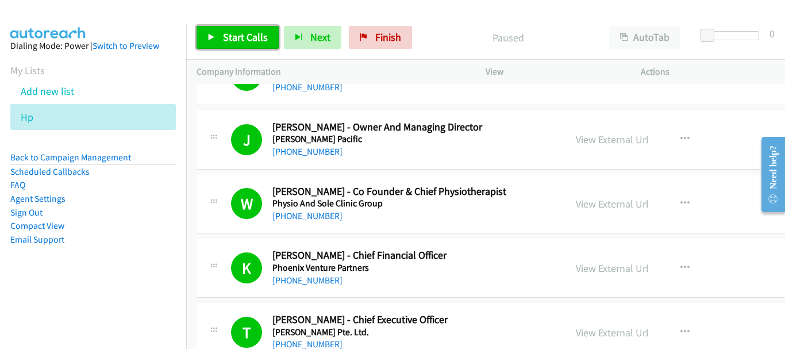
click at [217, 37] on link "Start Calls" at bounding box center [238, 37] width 82 height 23
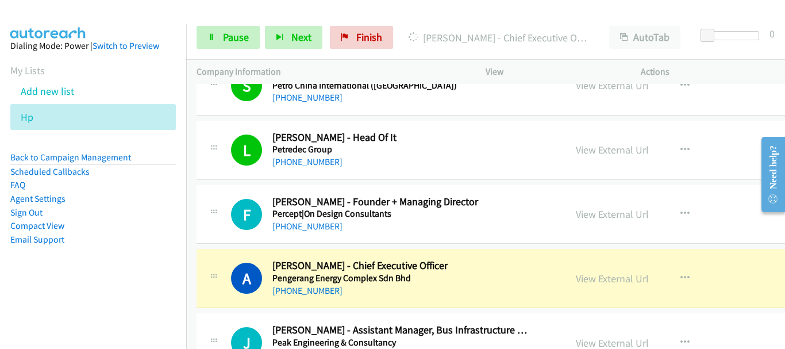
scroll to position [1725, 0]
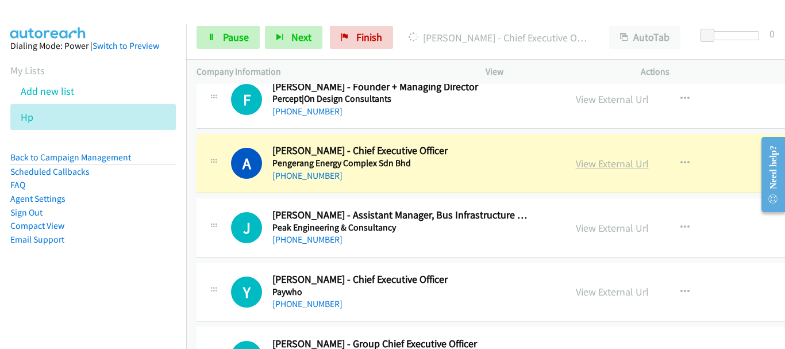
click at [595, 160] on link "View External Url" at bounding box center [612, 163] width 73 height 13
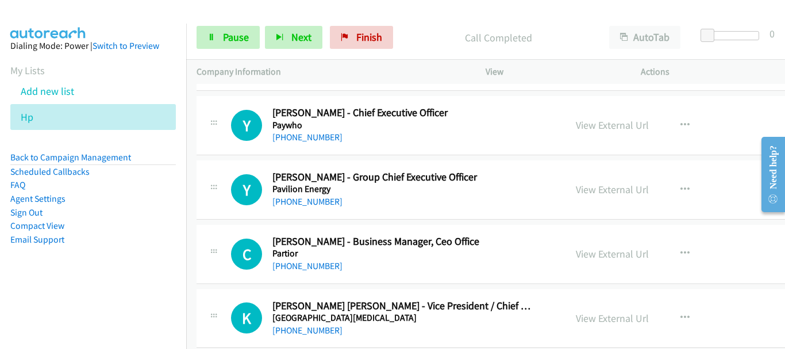
scroll to position [1955, 0]
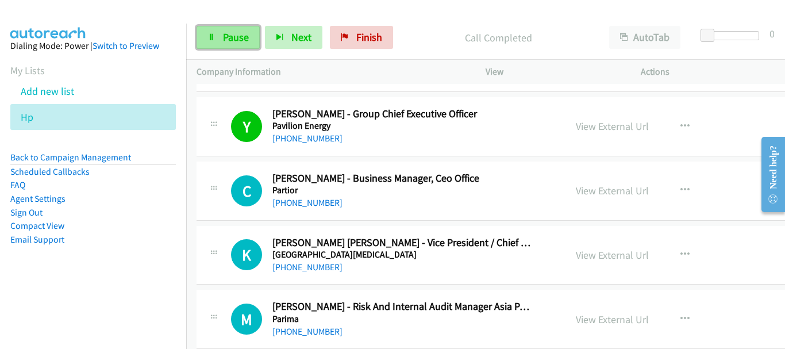
click at [241, 28] on link "Pause" at bounding box center [228, 37] width 63 height 23
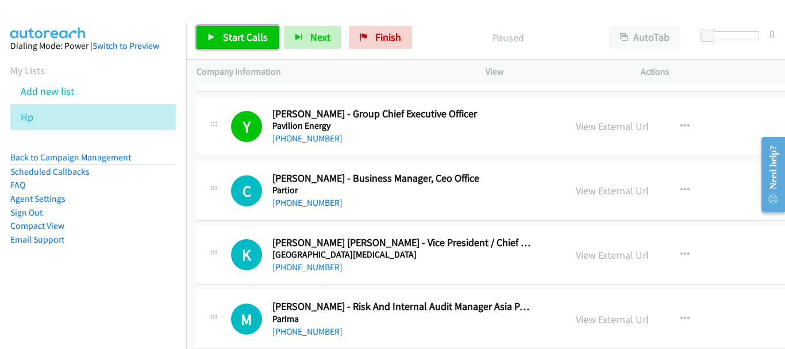
click at [243, 36] on span "Start Calls" at bounding box center [245, 36] width 45 height 13
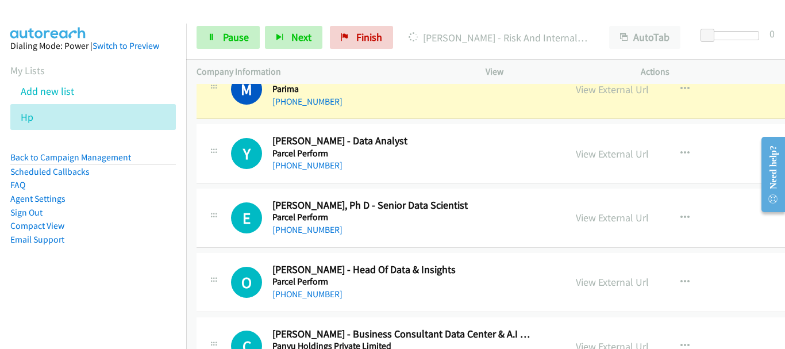
scroll to position [2127, 0]
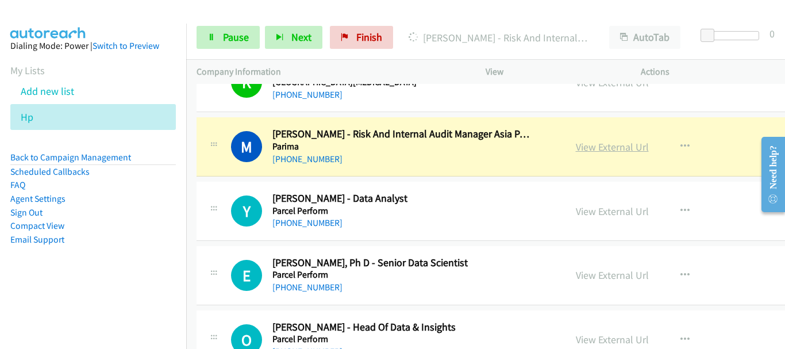
click at [623, 151] on link "View External Url" at bounding box center [612, 146] width 73 height 13
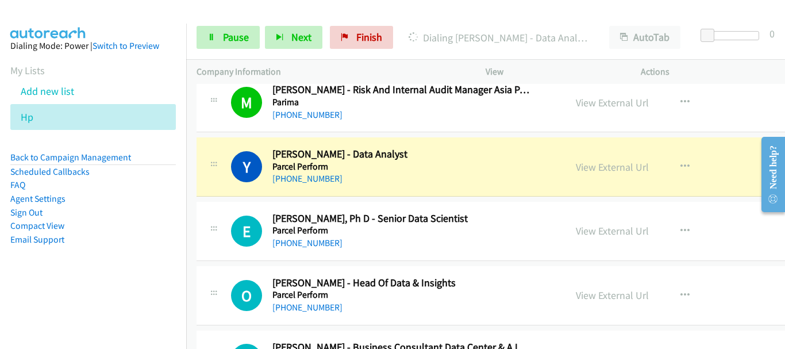
scroll to position [2185, 0]
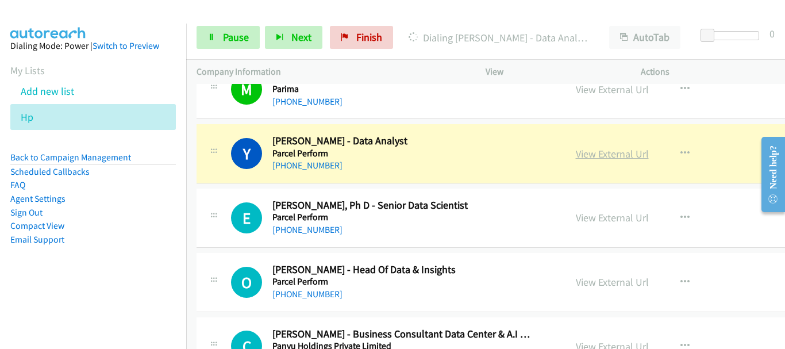
click at [606, 158] on link "View External Url" at bounding box center [612, 153] width 73 height 13
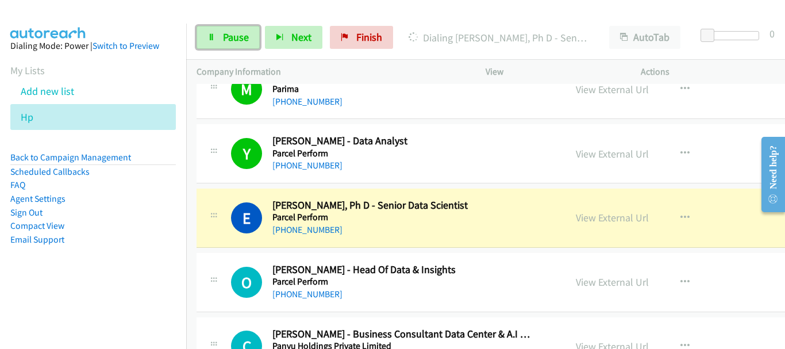
drag, startPoint x: 229, startPoint y: 37, endPoint x: 277, endPoint y: 2, distance: 59.7
click at [229, 36] on span "Pause" at bounding box center [236, 36] width 26 height 13
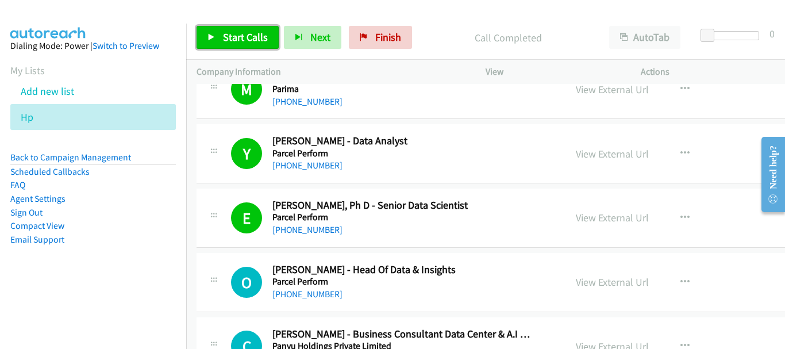
click at [236, 45] on link "Start Calls" at bounding box center [238, 37] width 82 height 23
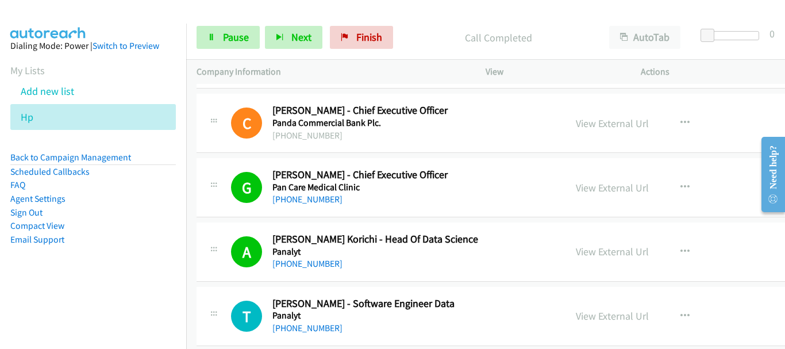
scroll to position [2530, 0]
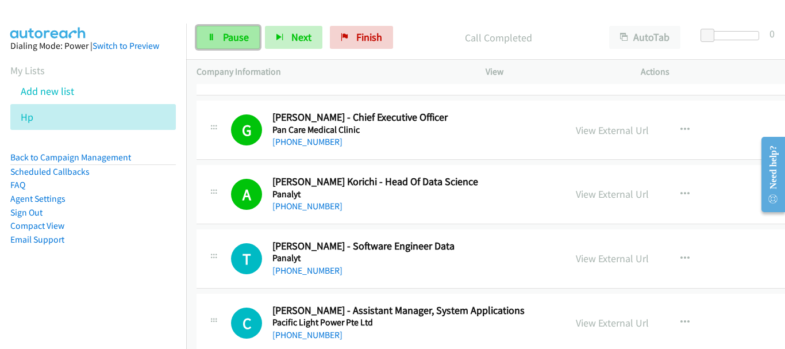
click at [231, 40] on span "Pause" at bounding box center [236, 36] width 26 height 13
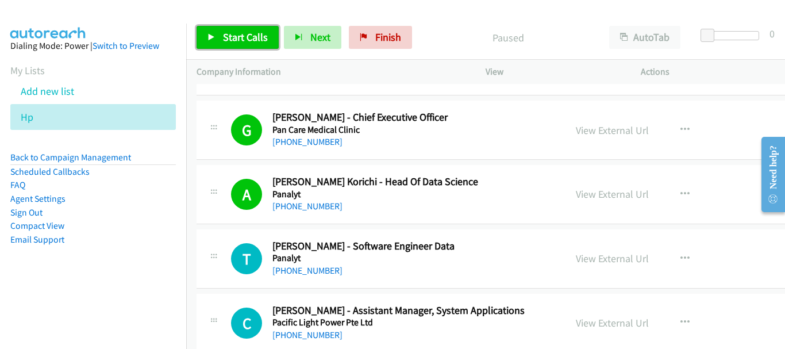
click at [211, 36] on icon at bounding box center [212, 38] width 8 height 8
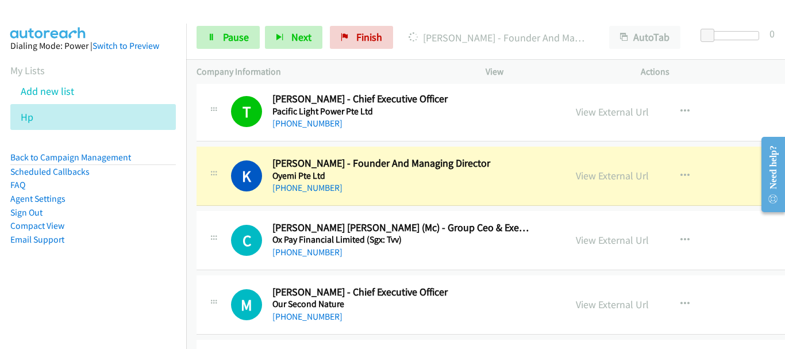
scroll to position [2870, 0]
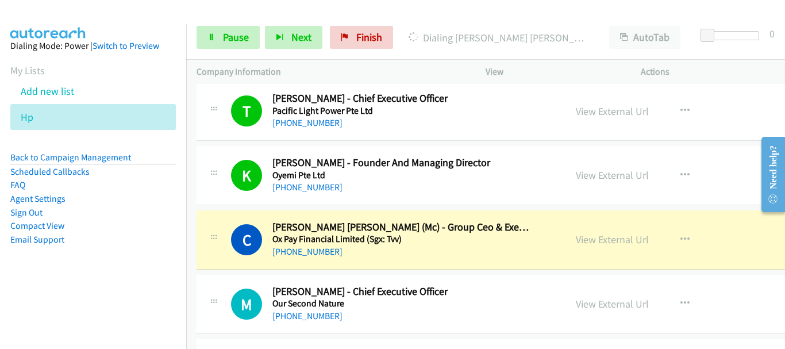
click at [128, 10] on div at bounding box center [387, 22] width 775 height 44
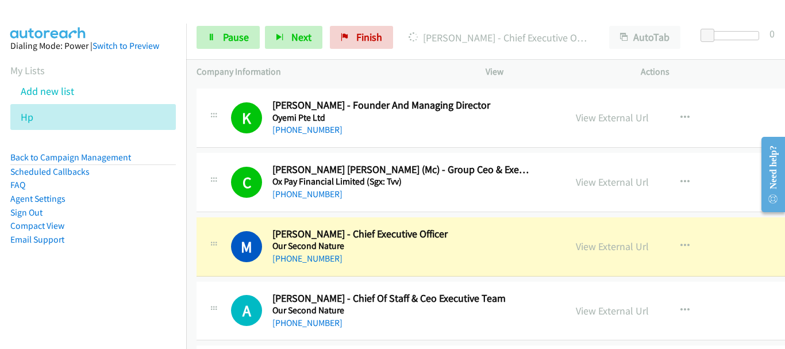
scroll to position [3043, 0]
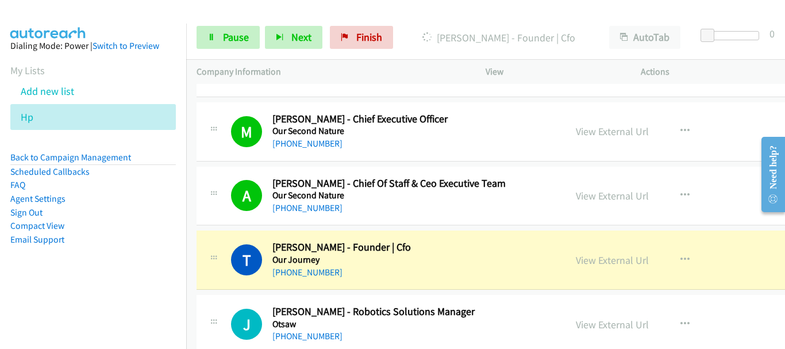
click at [53, 19] on img at bounding box center [48, 20] width 86 height 40
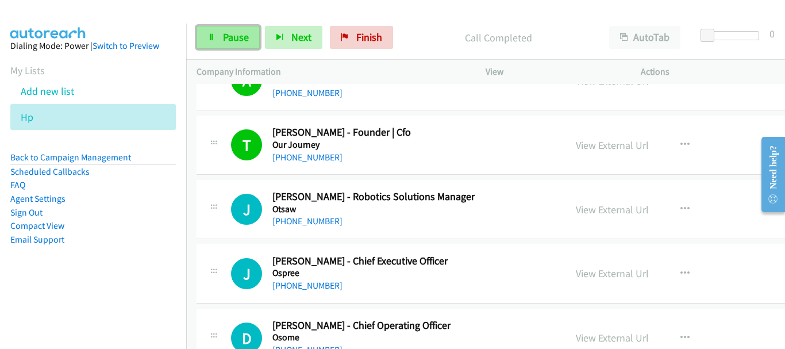
drag, startPoint x: 12, startPoint y: 1, endPoint x: 244, endPoint y: 37, distance: 234.5
click at [244, 37] on span "Pause" at bounding box center [236, 36] width 26 height 13
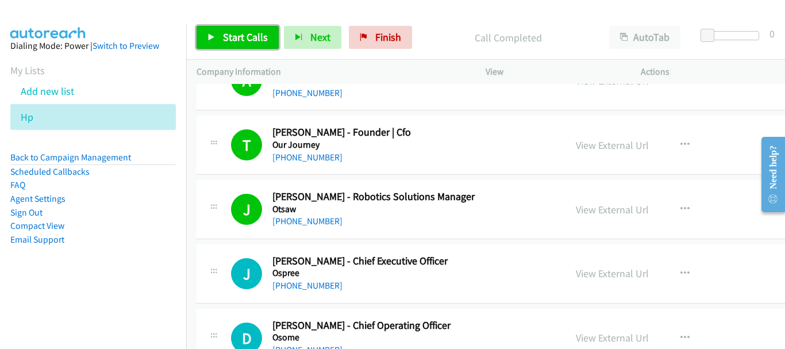
click at [229, 39] on span "Start Calls" at bounding box center [245, 36] width 45 height 13
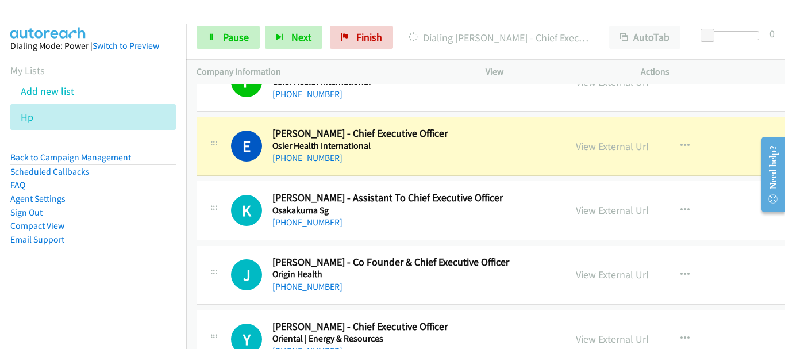
scroll to position [3560, 0]
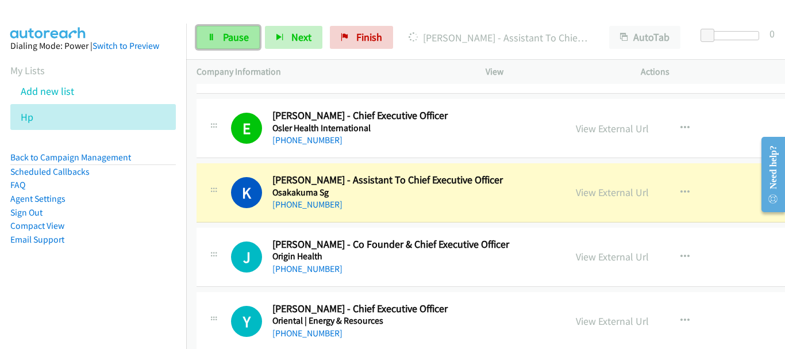
click at [229, 43] on span "Pause" at bounding box center [236, 36] width 26 height 13
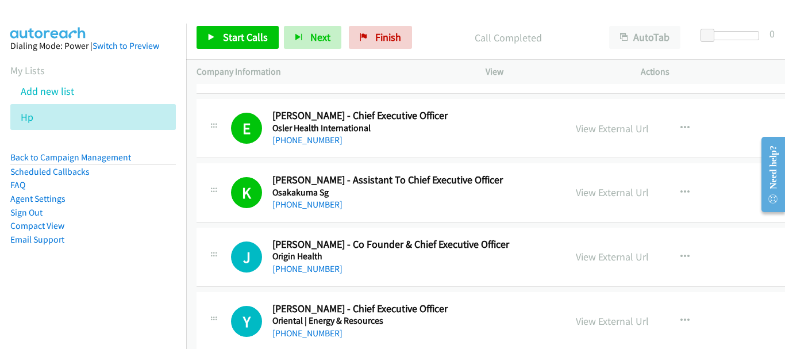
click at [239, 43] on div "Start Calls Pause Next Finish Call Completed AutoTab AutoTab 0" at bounding box center [485, 38] width 599 height 44
click at [225, 39] on span "Start Calls" at bounding box center [245, 36] width 45 height 13
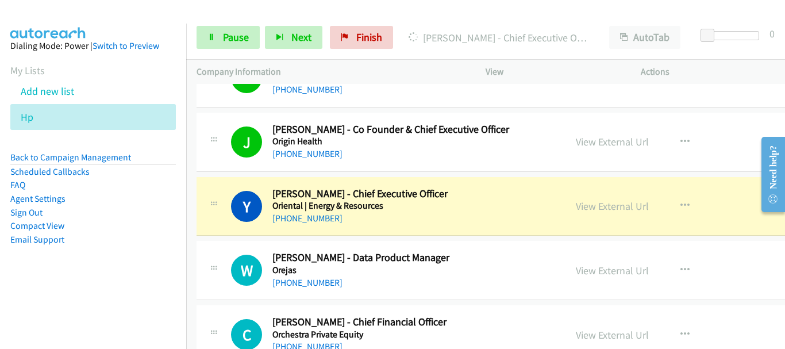
scroll to position [3733, 0]
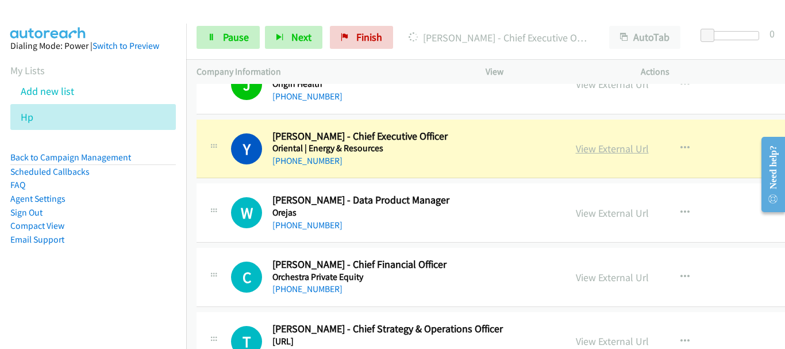
click at [600, 152] on link "View External Url" at bounding box center [612, 148] width 73 height 13
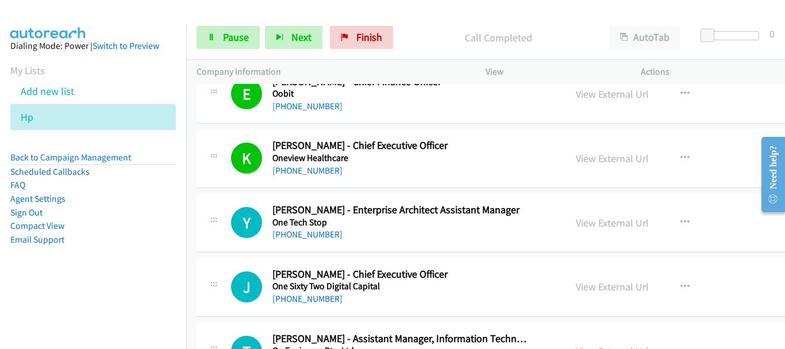
scroll to position [4193, 0]
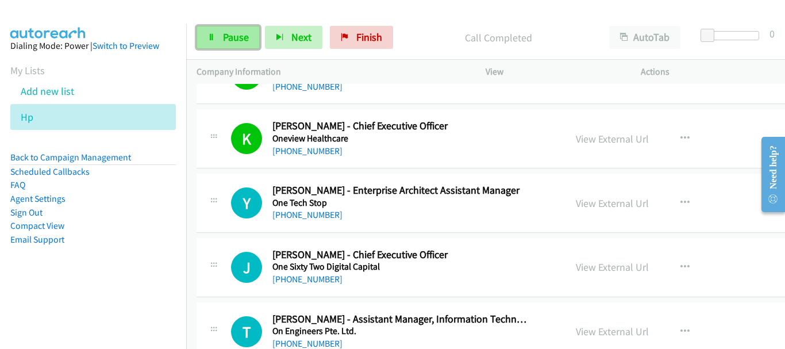
click at [231, 39] on span "Pause" at bounding box center [236, 36] width 26 height 13
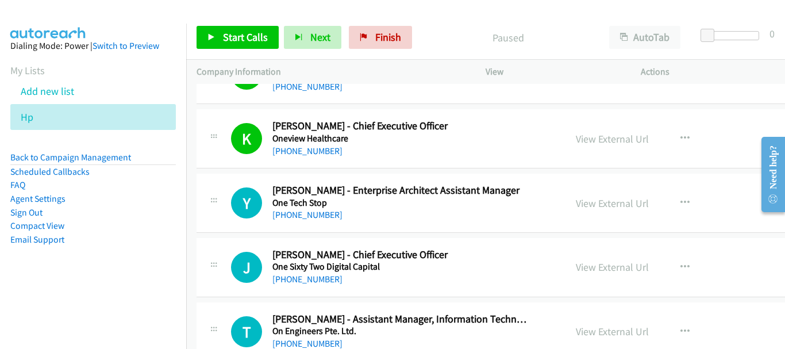
click at [513, 22] on div "Start Calls Pause Next Finish Paused AutoTab AutoTab 0" at bounding box center [485, 38] width 599 height 44
click at [226, 30] on link "Start Calls" at bounding box center [238, 37] width 82 height 23
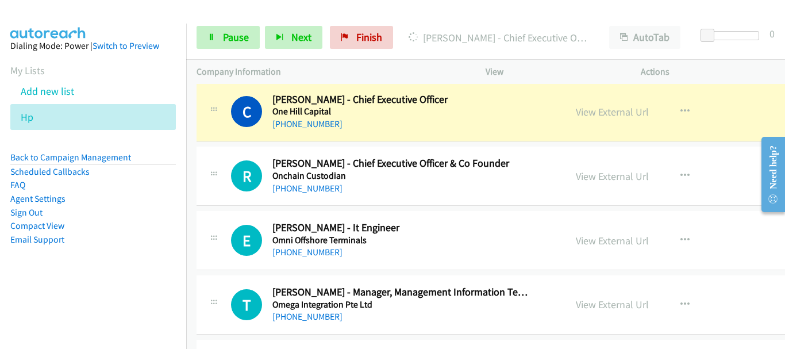
scroll to position [4480, 0]
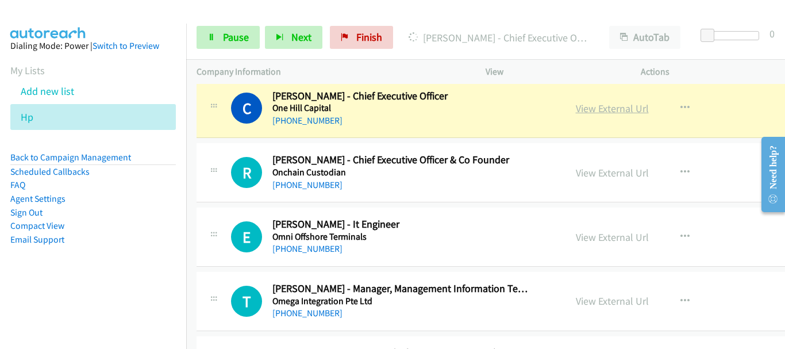
click at [593, 105] on link "View External Url" at bounding box center [612, 108] width 73 height 13
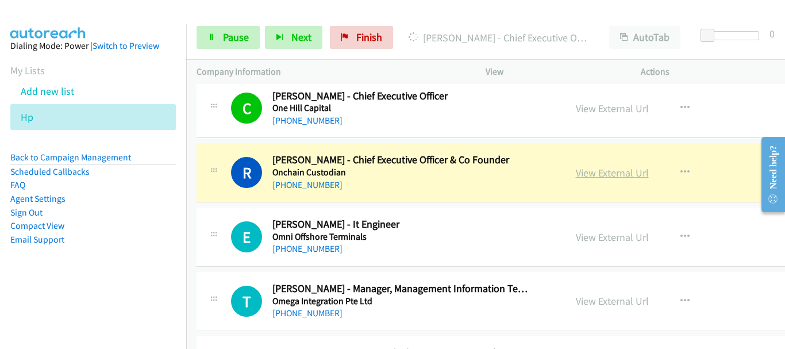
click at [607, 168] on link "View External Url" at bounding box center [612, 172] width 73 height 13
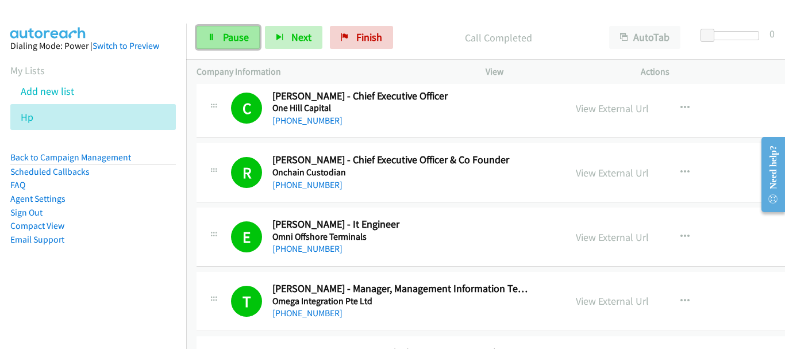
click at [227, 31] on span "Pause" at bounding box center [236, 36] width 26 height 13
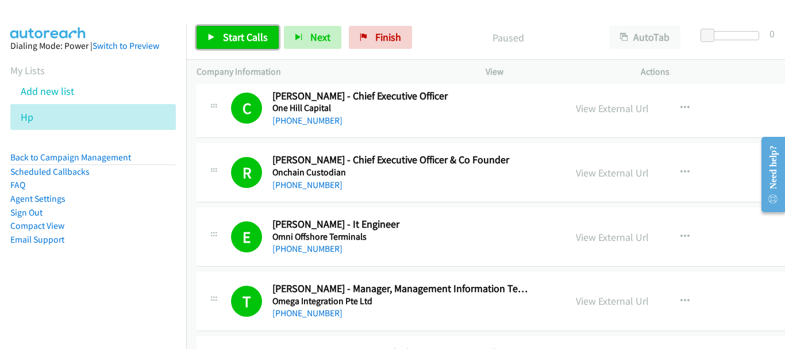
click at [219, 36] on link "Start Calls" at bounding box center [238, 37] width 82 height 23
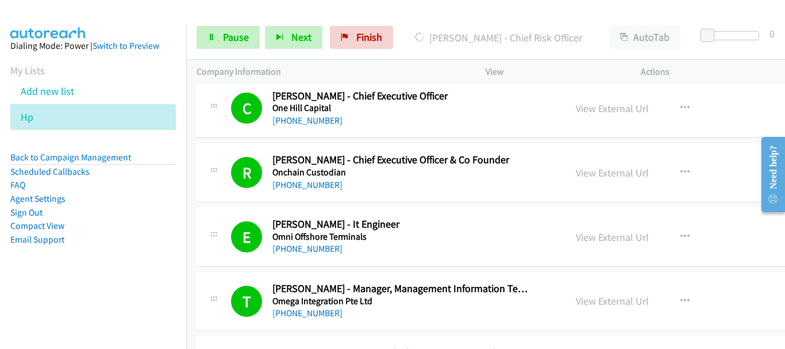
drag, startPoint x: 71, startPoint y: 21, endPoint x: 99, endPoint y: 2, distance: 33.2
click at [73, 20] on img at bounding box center [48, 20] width 86 height 40
click at [218, 40] on link "Pause" at bounding box center [228, 37] width 63 height 23
